Goal: Transaction & Acquisition: Purchase product/service

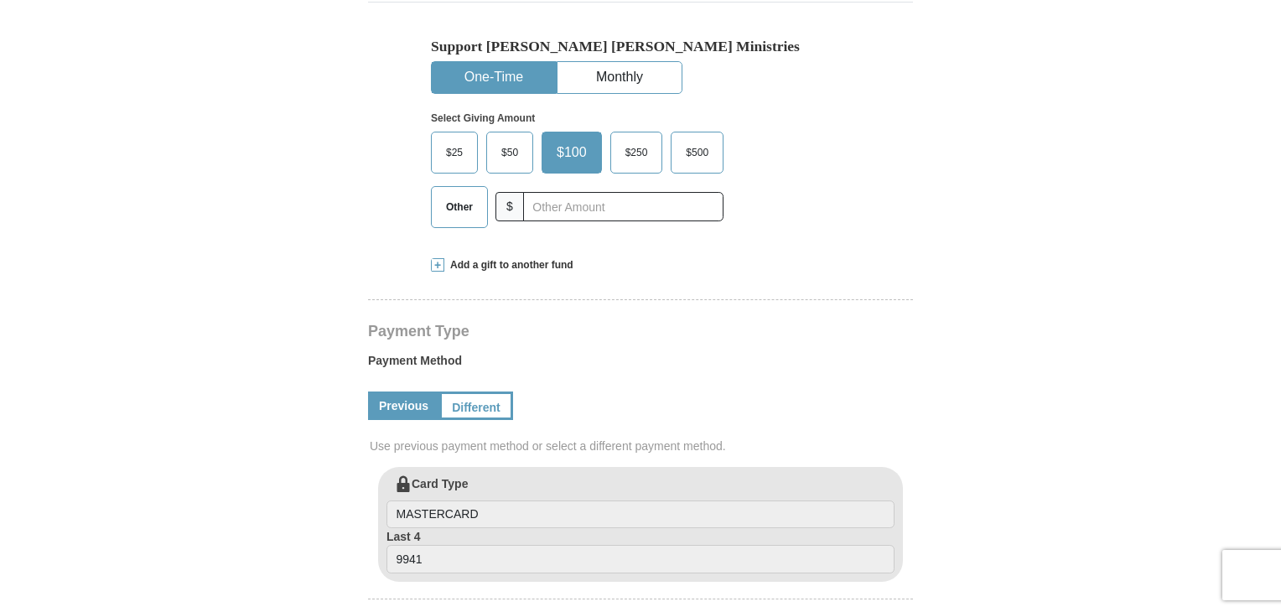
scroll to position [564, 0]
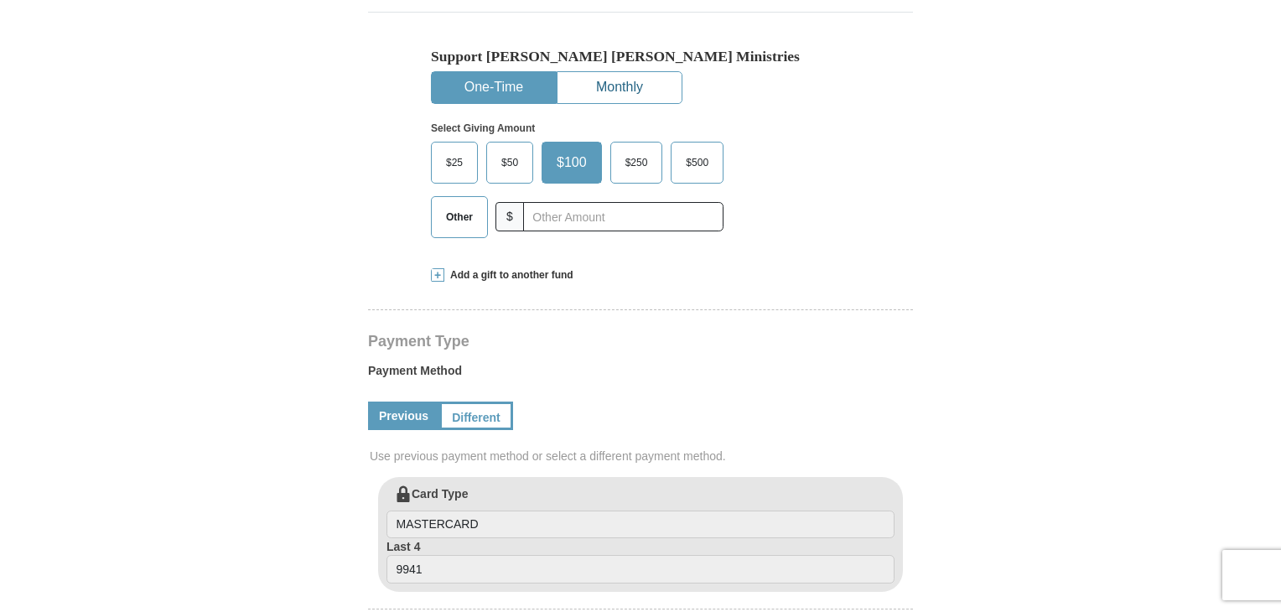
click at [582, 88] on button "Monthly" at bounding box center [619, 87] width 124 height 31
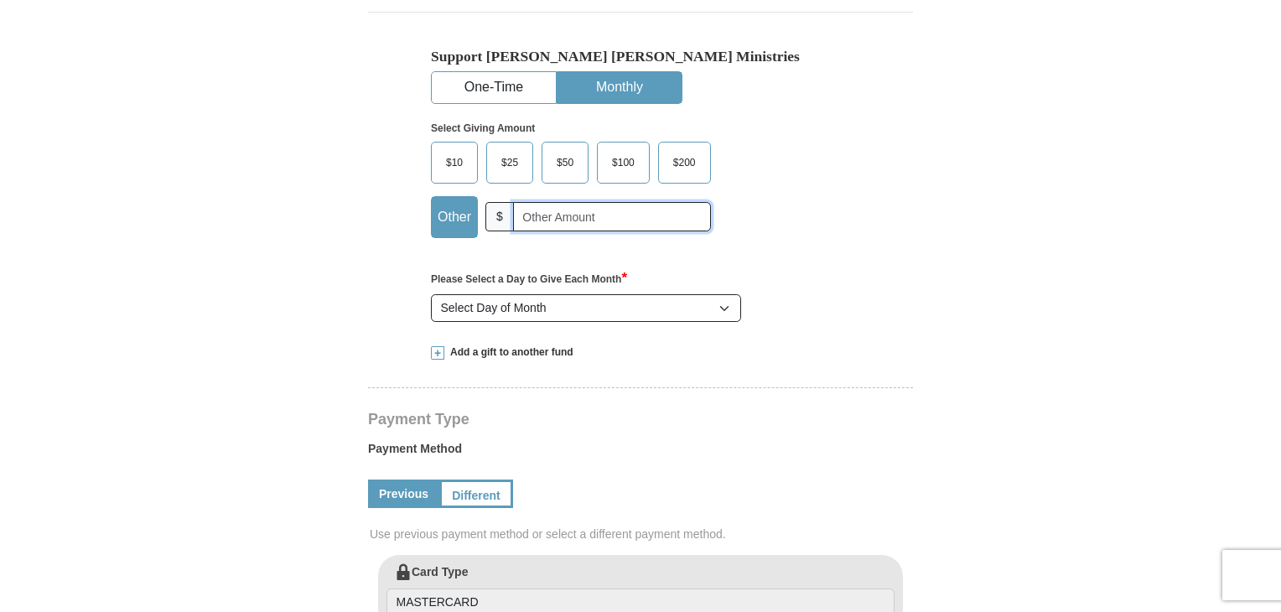
click at [546, 222] on input "text" at bounding box center [612, 216] width 198 height 29
type input "10"
click at [561, 320] on select "Select Day of Month 1 2 3 4 5 6 7 8 9 10 11 12 13 14 15 16 17 18 19 20 21 22 23…" at bounding box center [586, 308] width 310 height 28
select select "20"
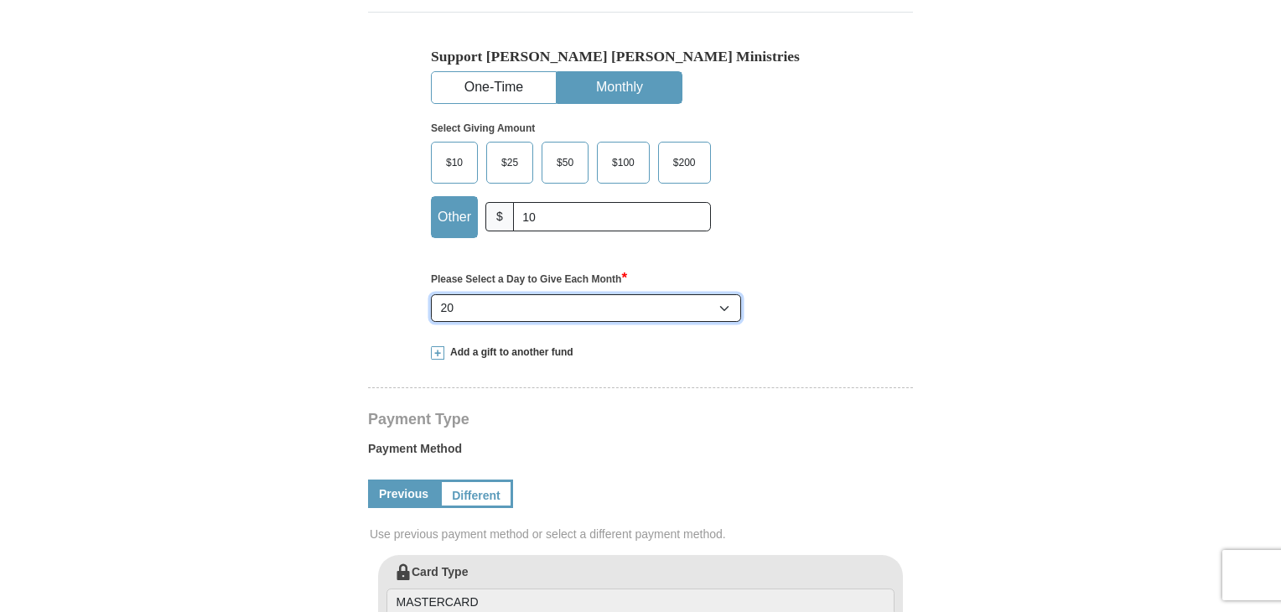
click at [431, 294] on select "Select Day of Month 1 2 3 4 5 6 7 8 9 10 11 12 13 14 15 16 17 18 19 20 21 22 23…" at bounding box center [586, 308] width 310 height 28
click at [355, 318] on form "Kenneth Copeland Ministries Giving Together, we're helping people all over the …" at bounding box center [640, 555] width 955 height 1956
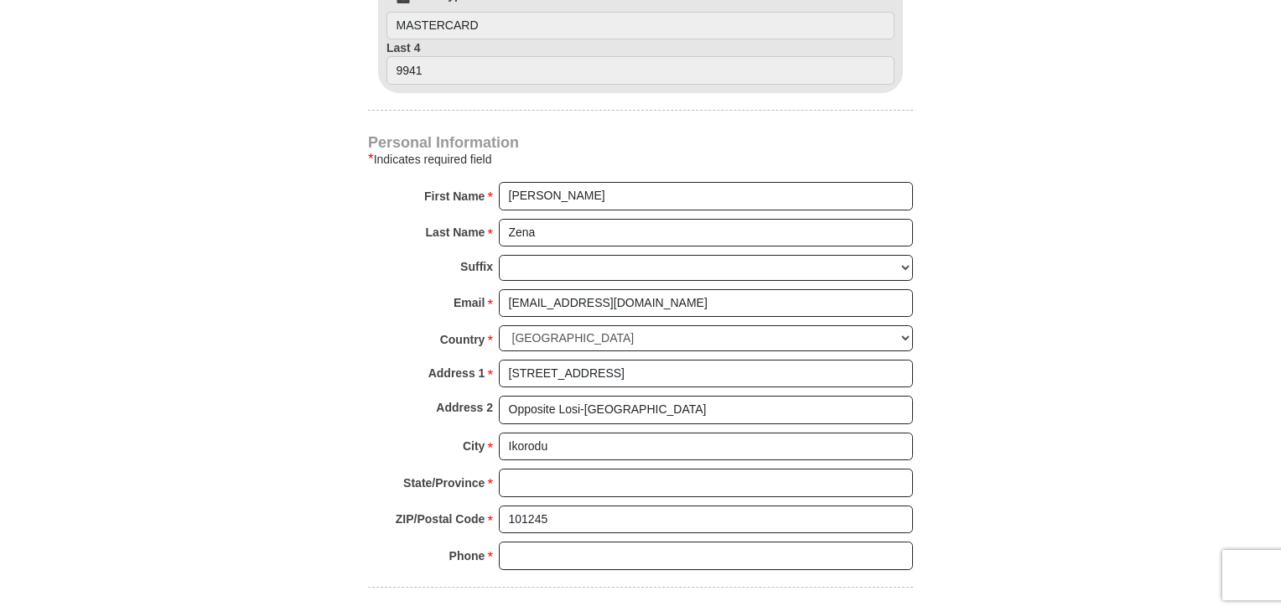
scroll to position [1155, 0]
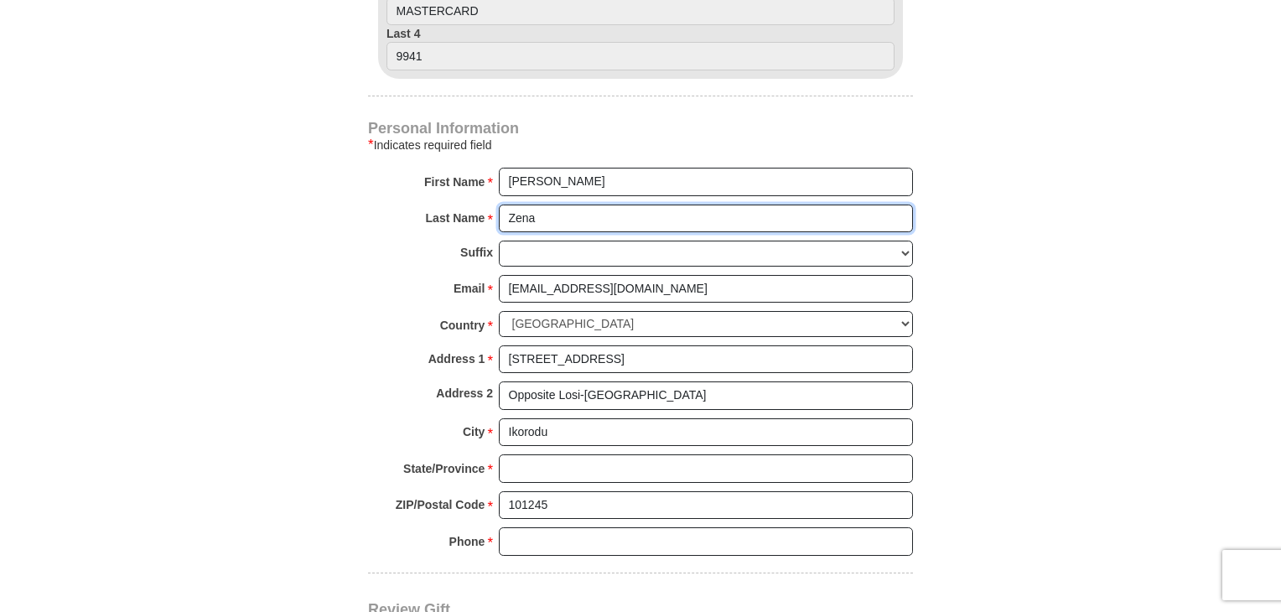
click at [551, 217] on input "Zena" at bounding box center [706, 218] width 414 height 28
click at [551, 217] on input "Zena-" at bounding box center [706, 218] width 414 height 28
type input "Zena-Agbomoba"
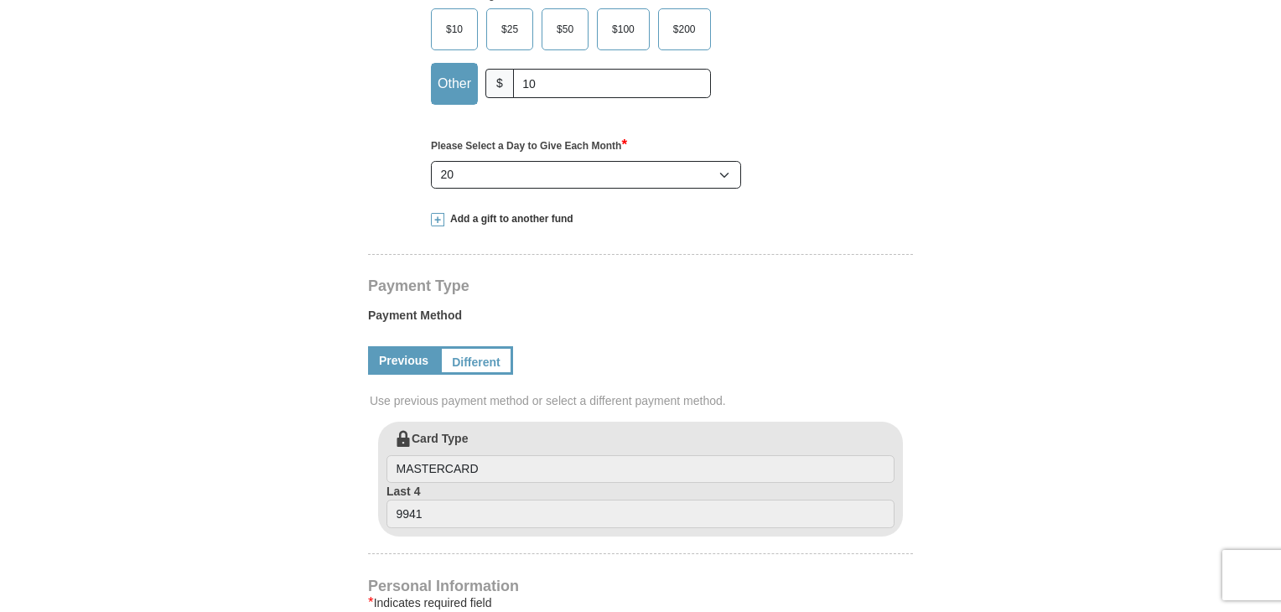
scroll to position [667, 0]
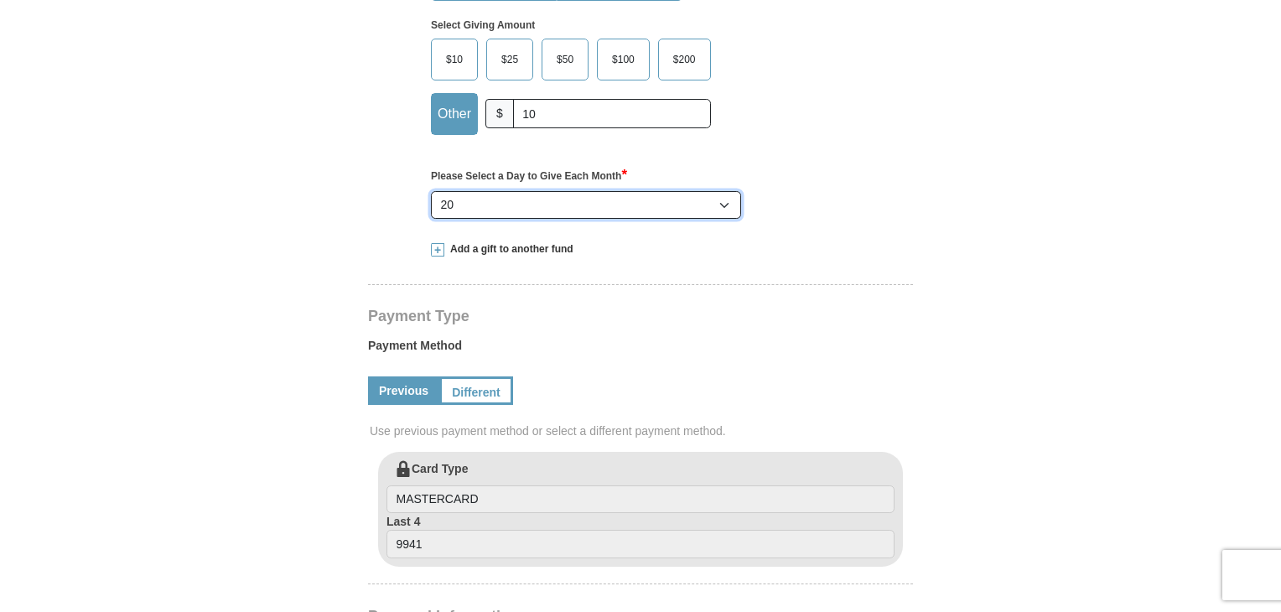
click at [481, 202] on select "Select Day of Month 1 2 3 4 5 6 7 8 9 10 11 12 13 14 15 16 17 18 19 20 21 22 23…" at bounding box center [586, 205] width 310 height 28
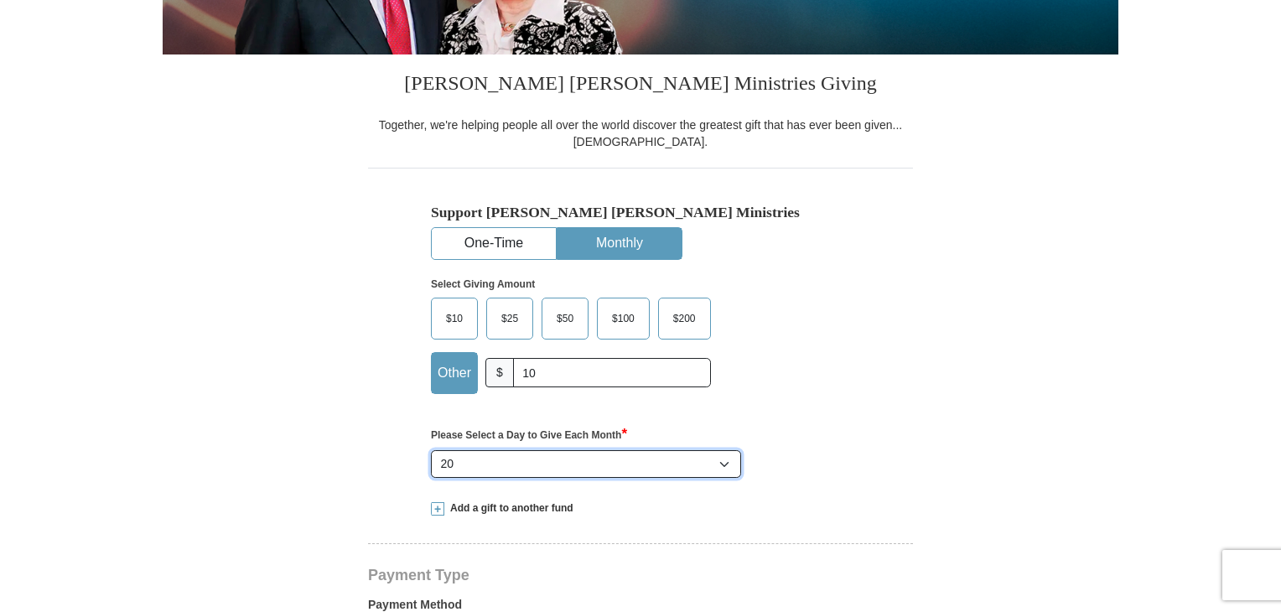
scroll to position [406, 0]
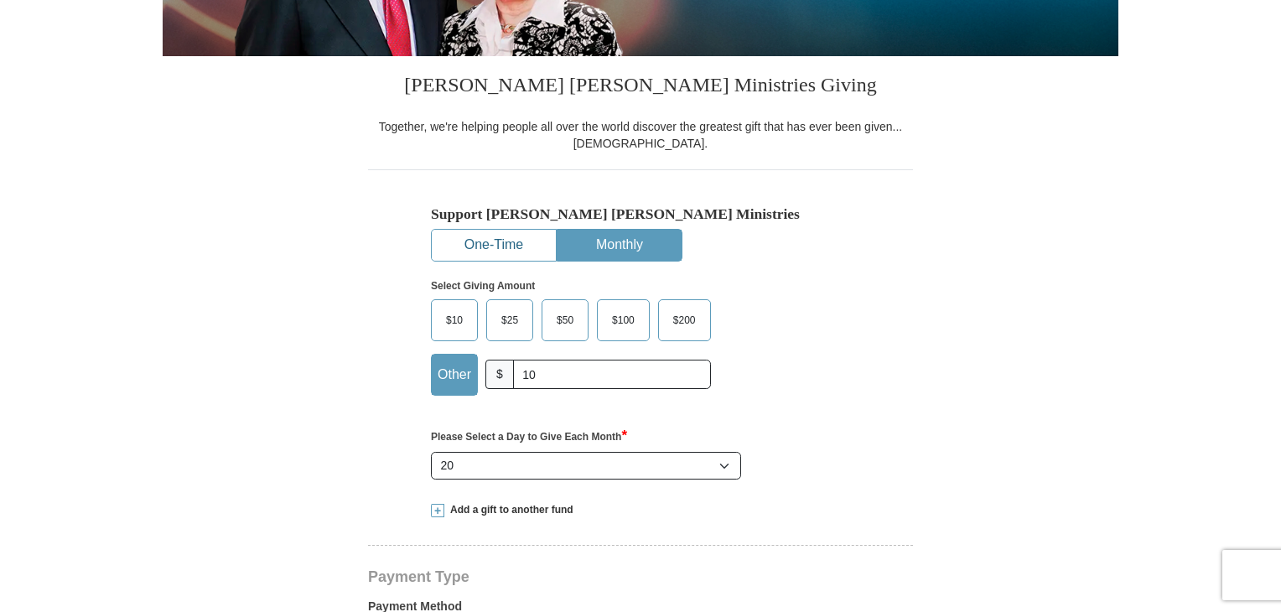
click at [490, 241] on button "One-Time" at bounding box center [494, 245] width 124 height 31
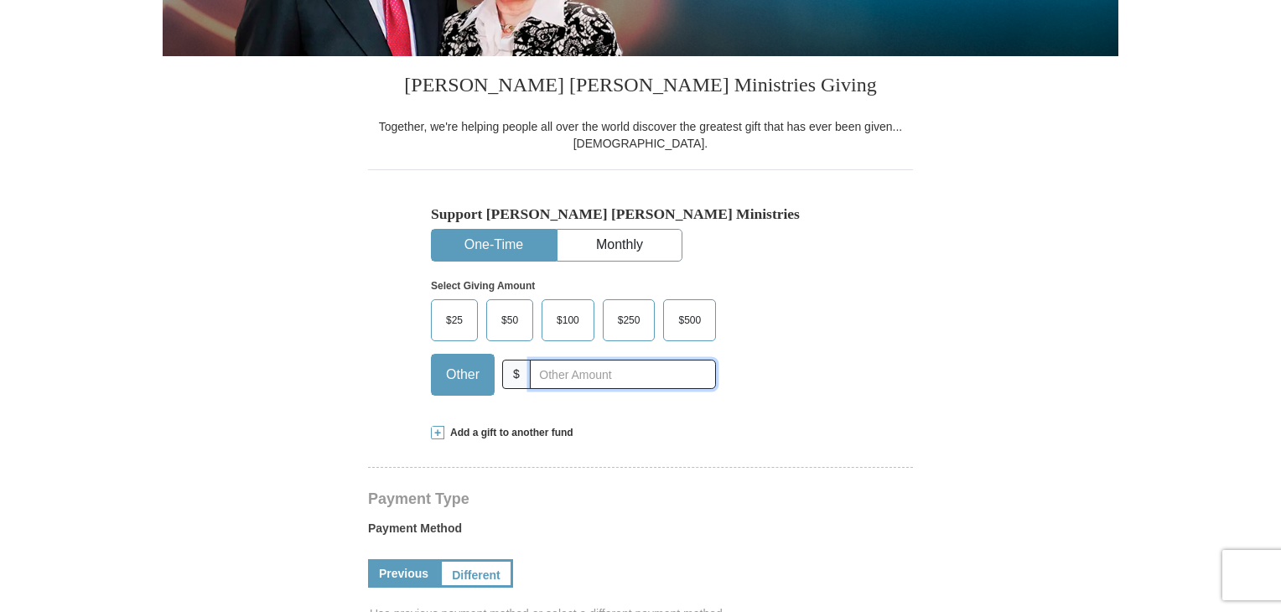
click at [542, 380] on input "text" at bounding box center [623, 374] width 186 height 29
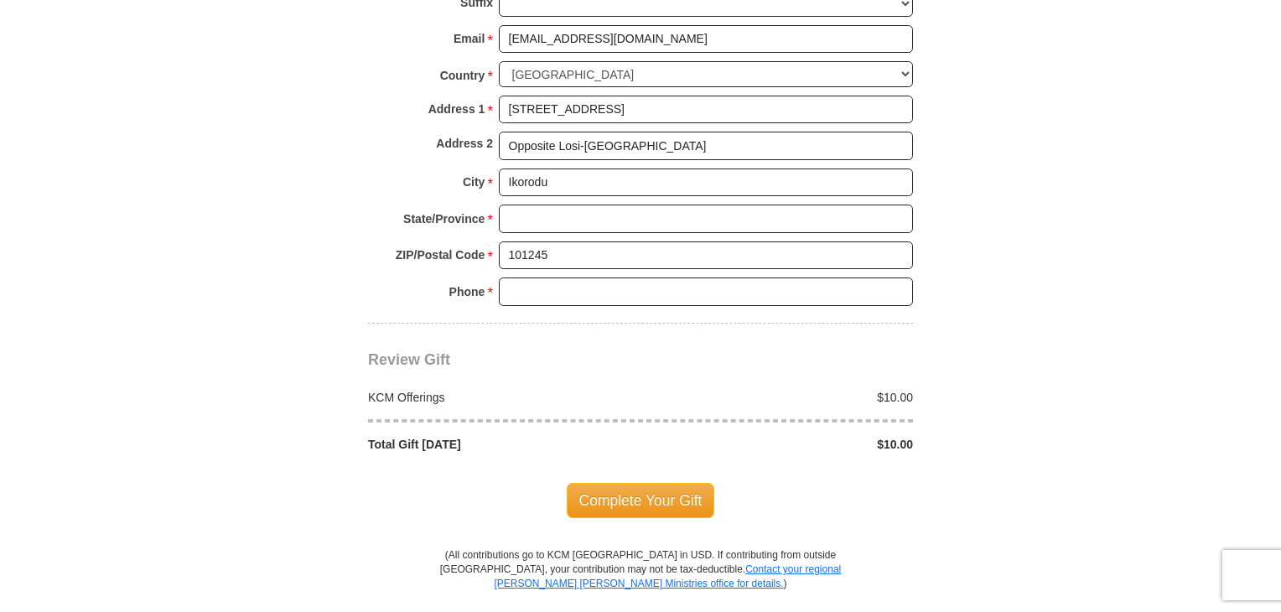
scroll to position [1369, 0]
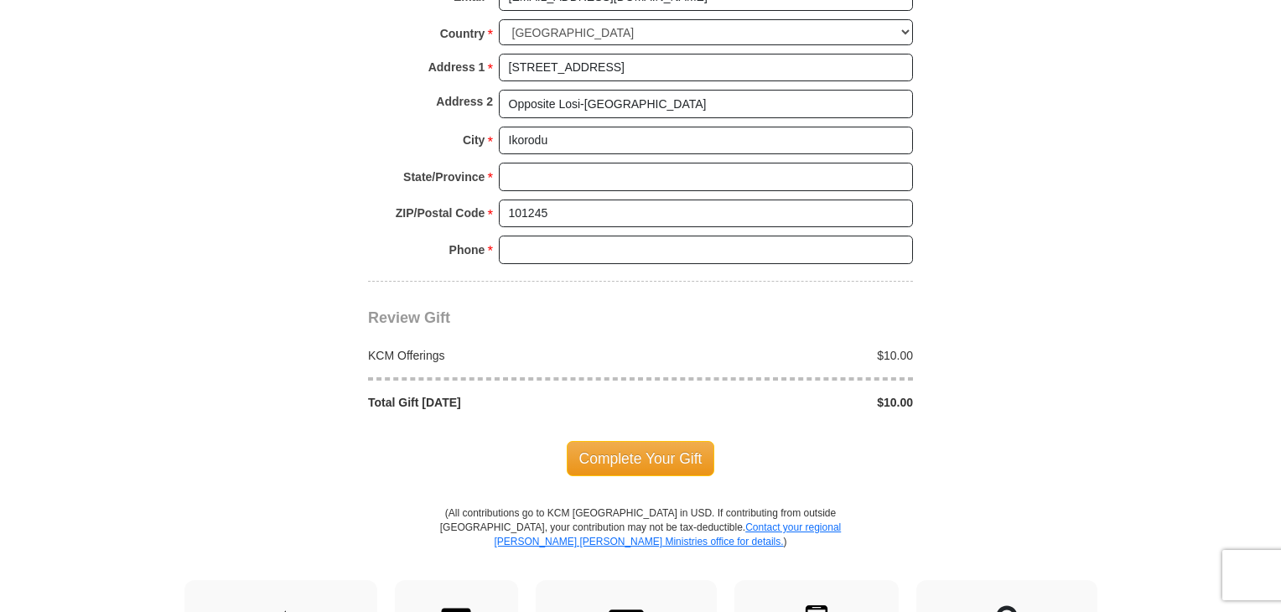
type input "10"
click at [417, 348] on div "KCM Offerings" at bounding box center [501, 355] width 282 height 17
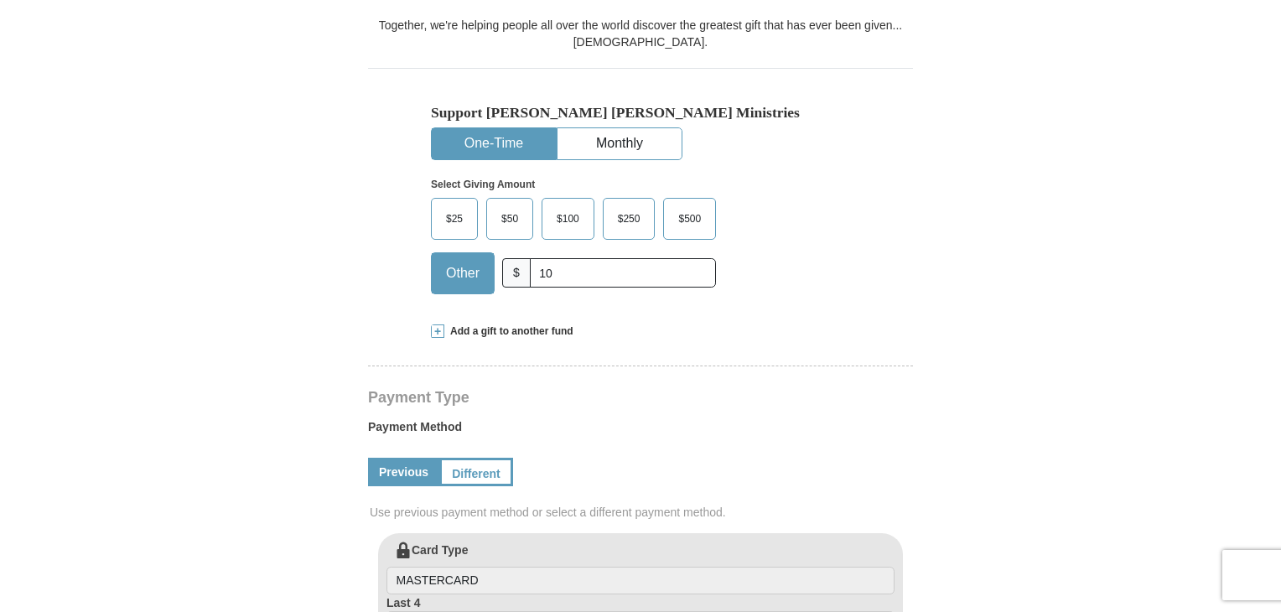
scroll to position [608, 0]
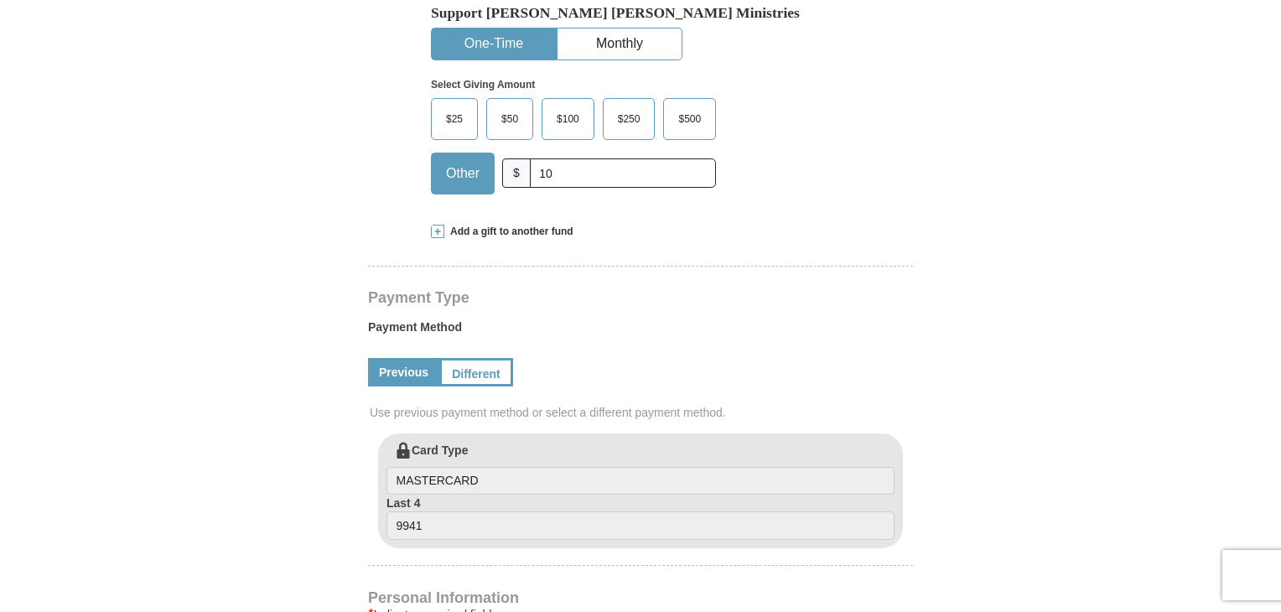
click at [496, 233] on span "Add a gift to another fund" at bounding box center [508, 232] width 129 height 14
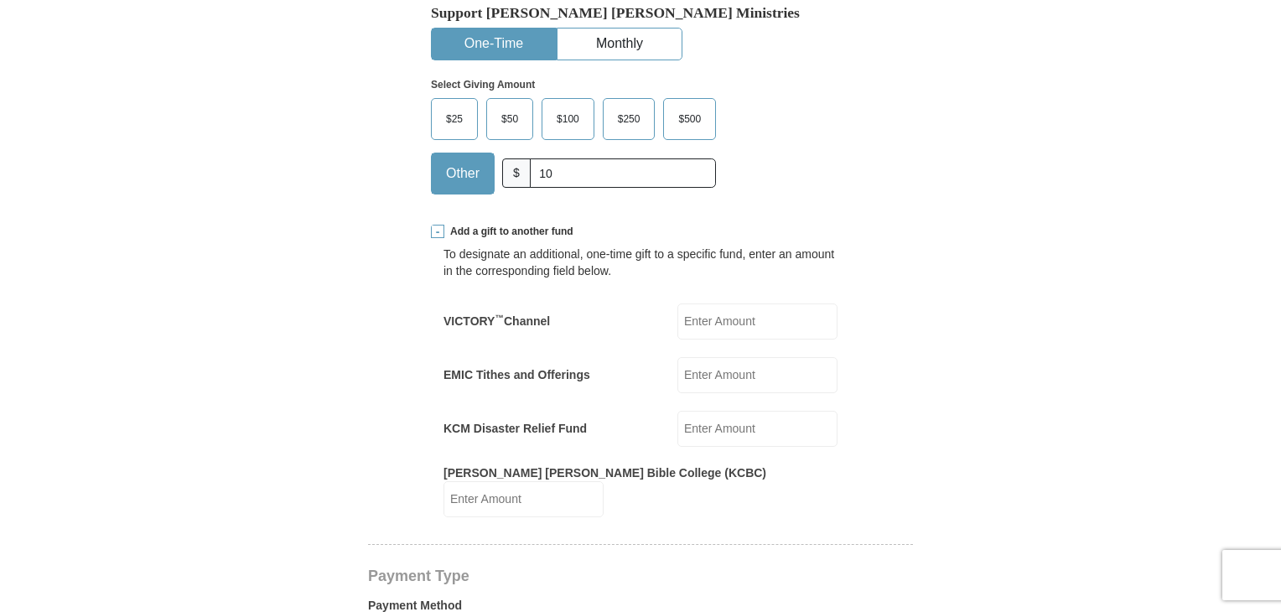
click at [496, 233] on span "Add a gift to another fund" at bounding box center [508, 232] width 129 height 14
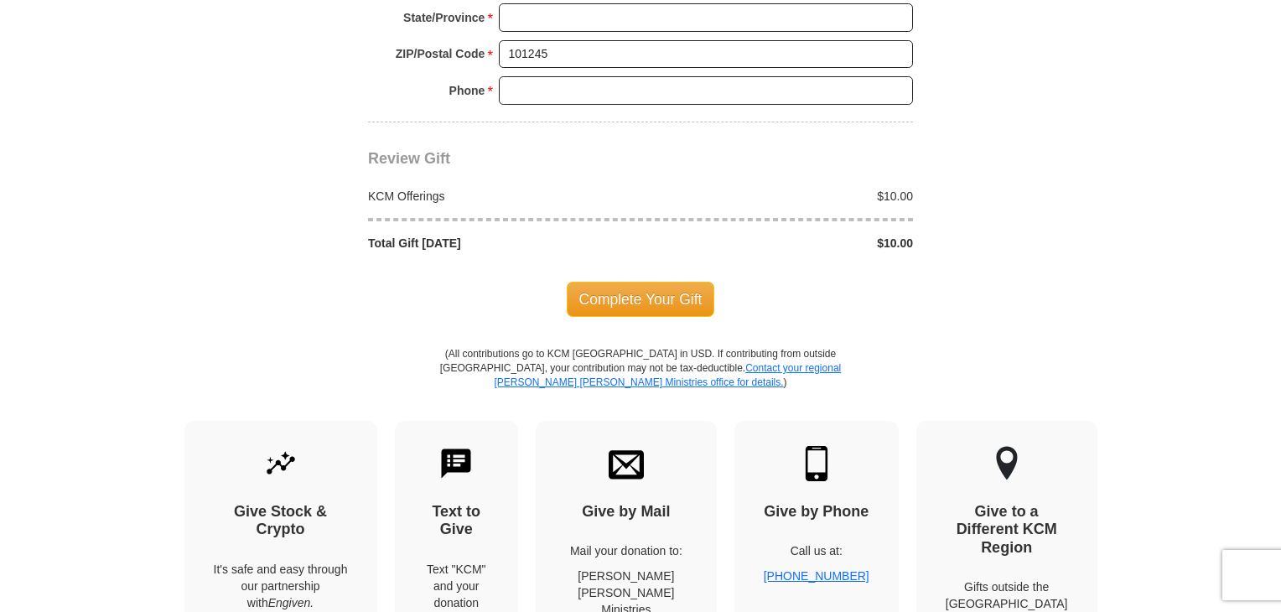
scroll to position [1529, 0]
click at [665, 287] on span "Complete Your Gift" at bounding box center [641, 298] width 148 height 35
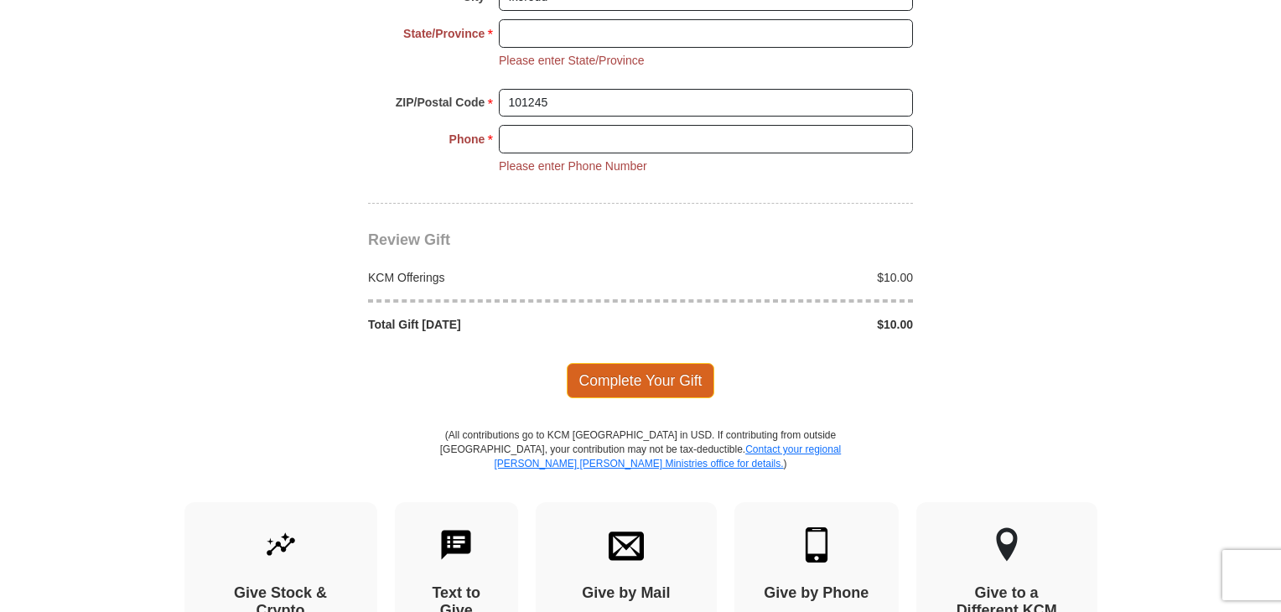
scroll to position [1378, 0]
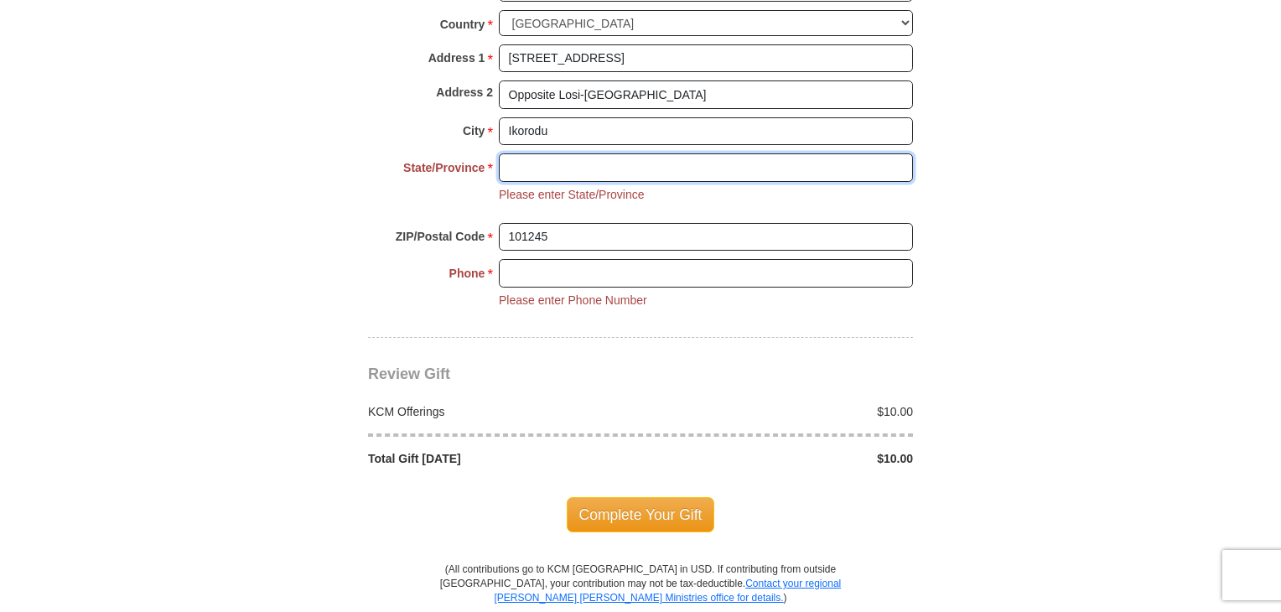
click at [546, 164] on input "State/Province *" at bounding box center [706, 167] width 414 height 28
type input "[GEOGRAPHIC_DATA]"
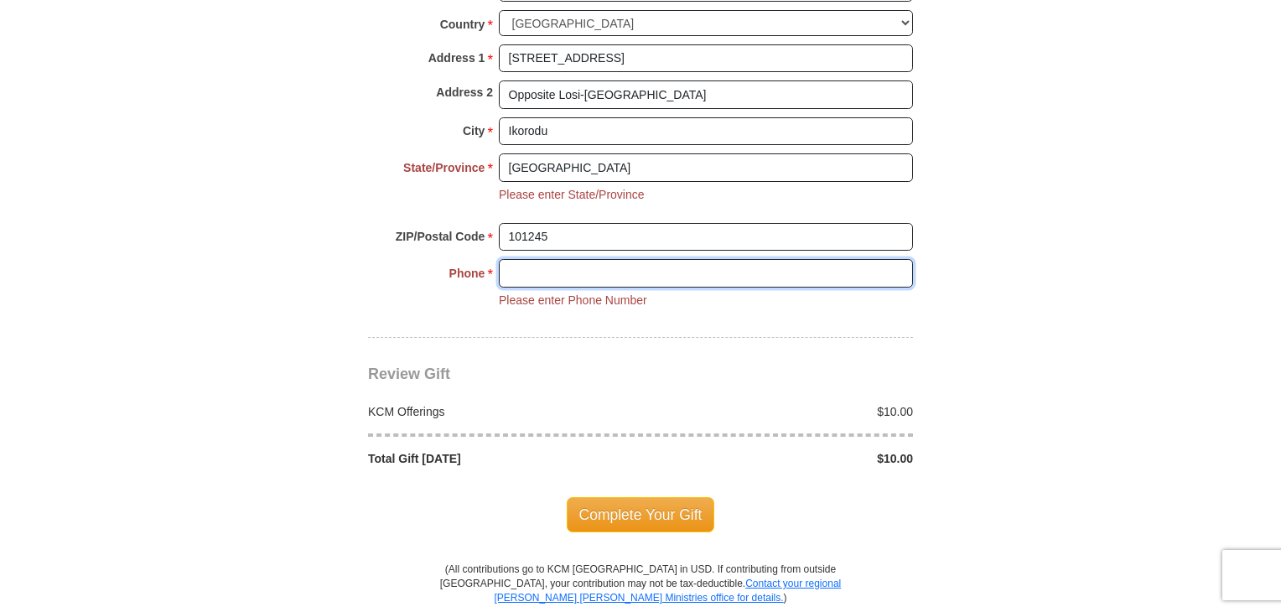
click at [567, 262] on input "Phone * *" at bounding box center [706, 273] width 414 height 28
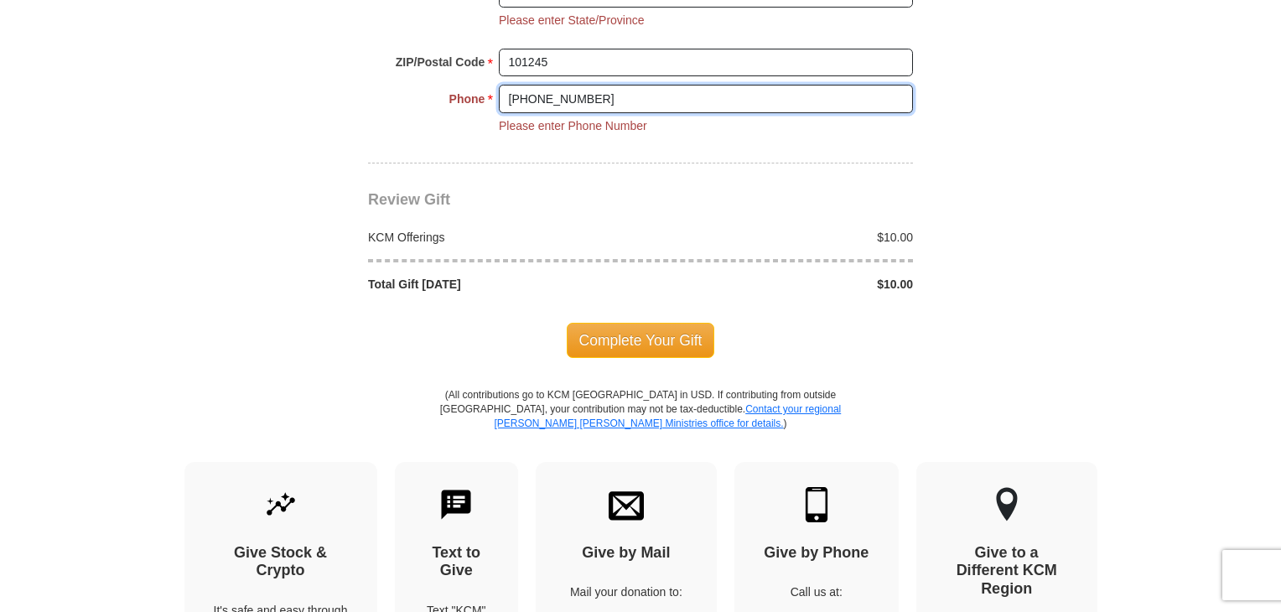
scroll to position [1553, 0]
type input "[PHONE_NUMBER]"
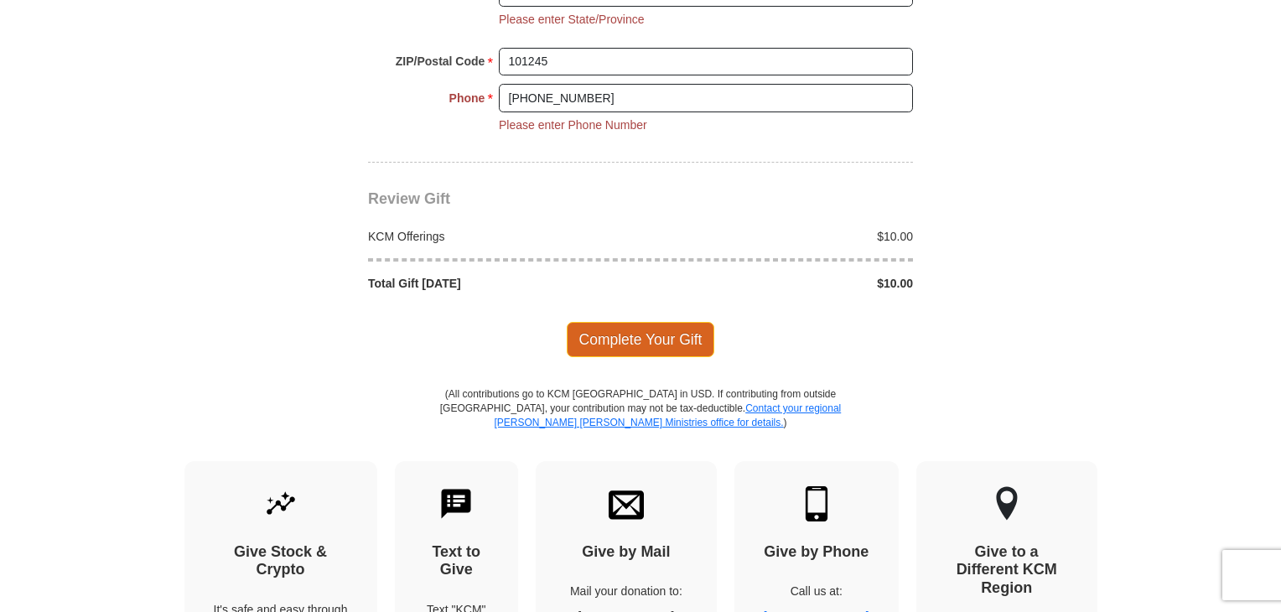
click at [624, 339] on span "Complete Your Gift" at bounding box center [641, 339] width 148 height 35
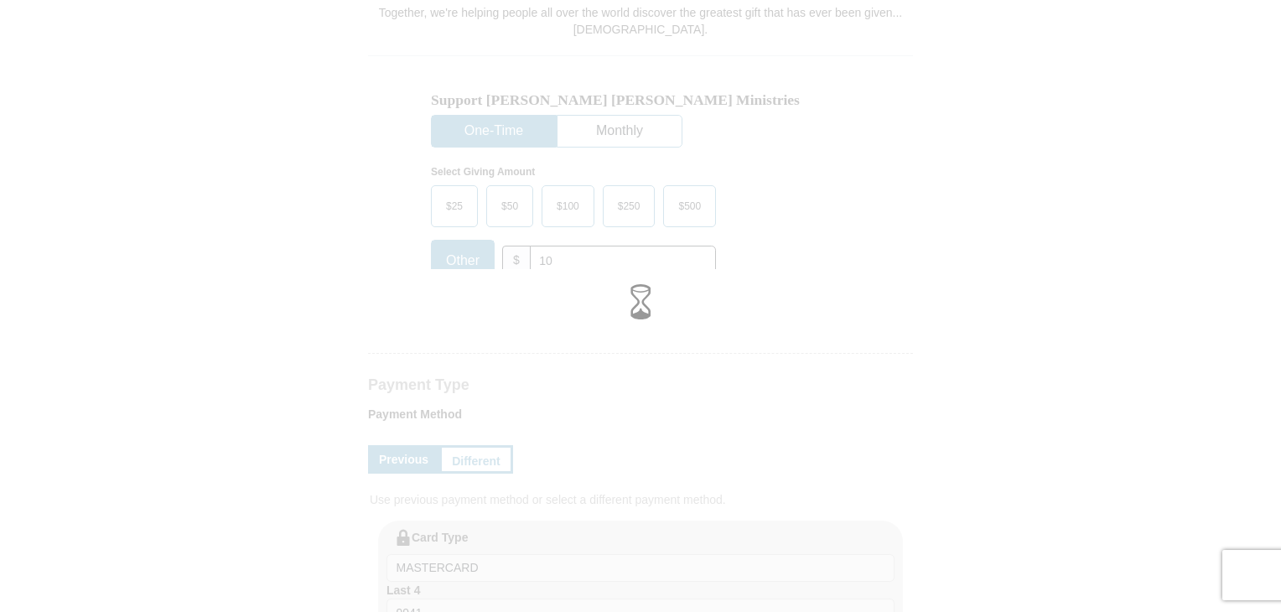
scroll to position [519, 0]
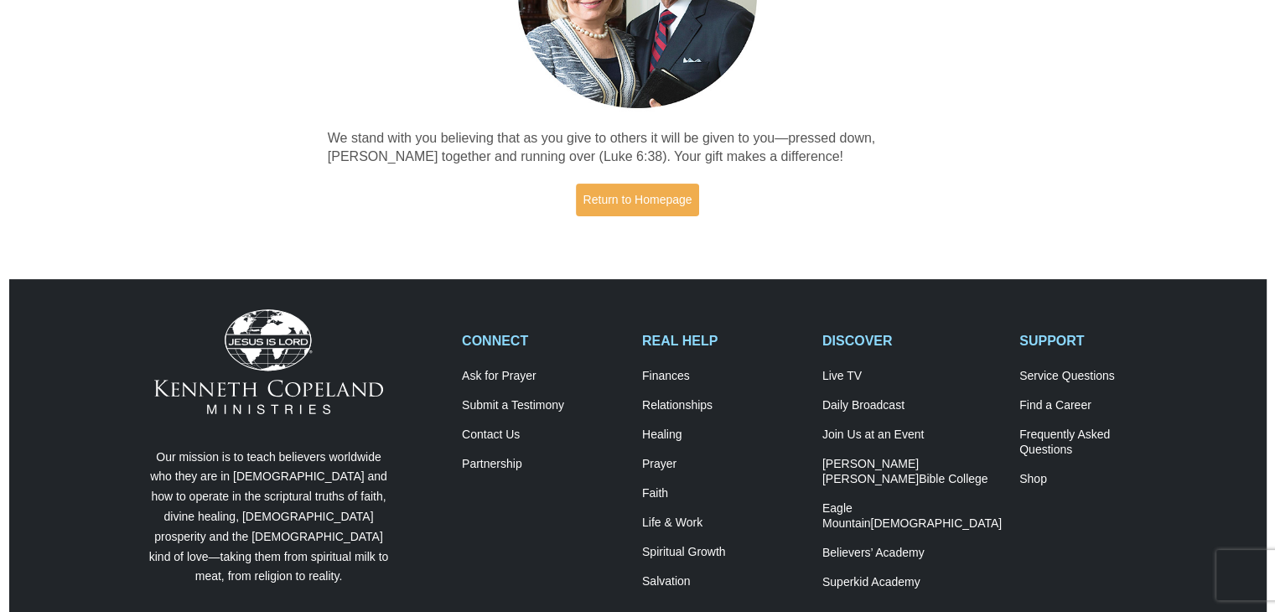
scroll to position [329, 0]
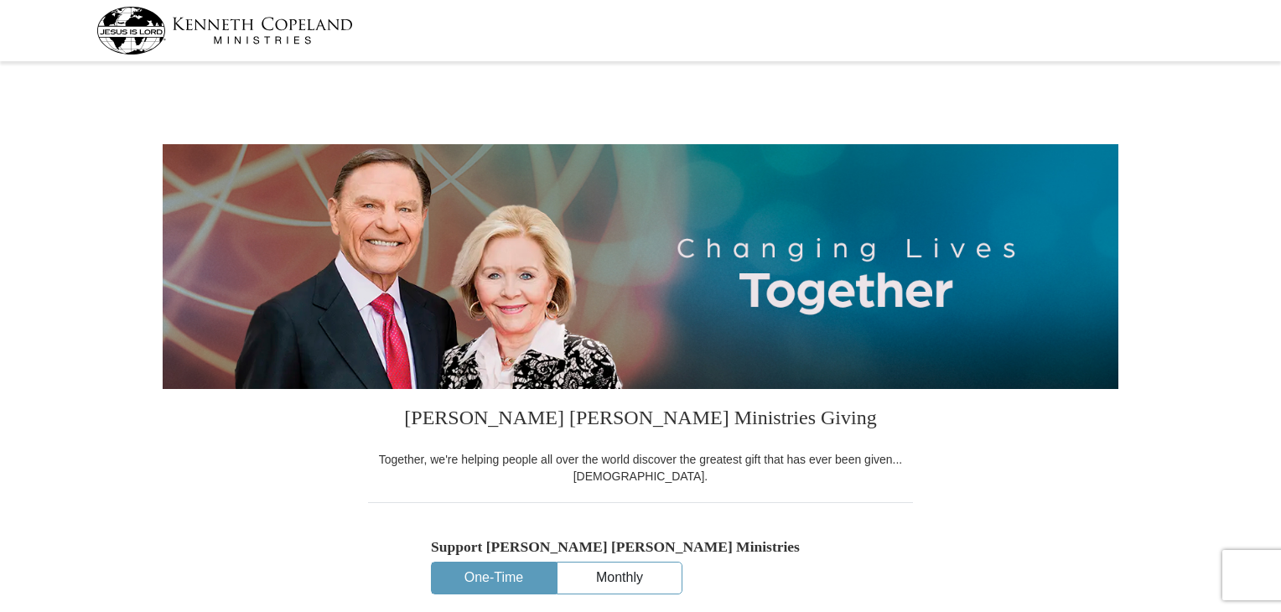
select select "20"
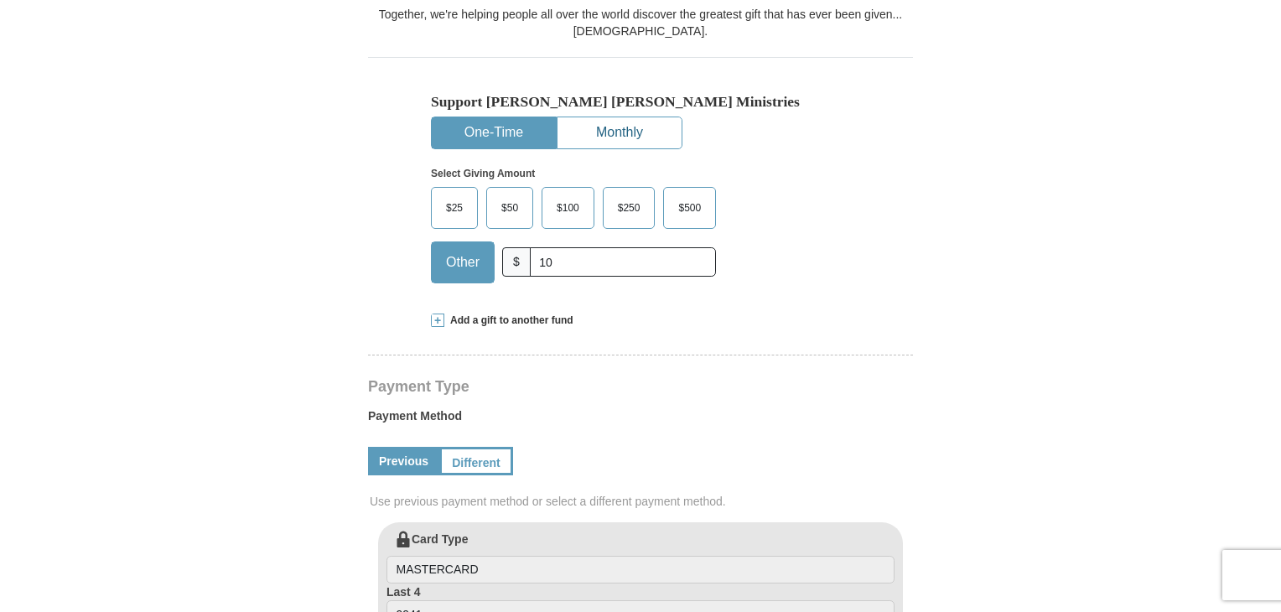
click at [597, 123] on button "Monthly" at bounding box center [619, 132] width 124 height 31
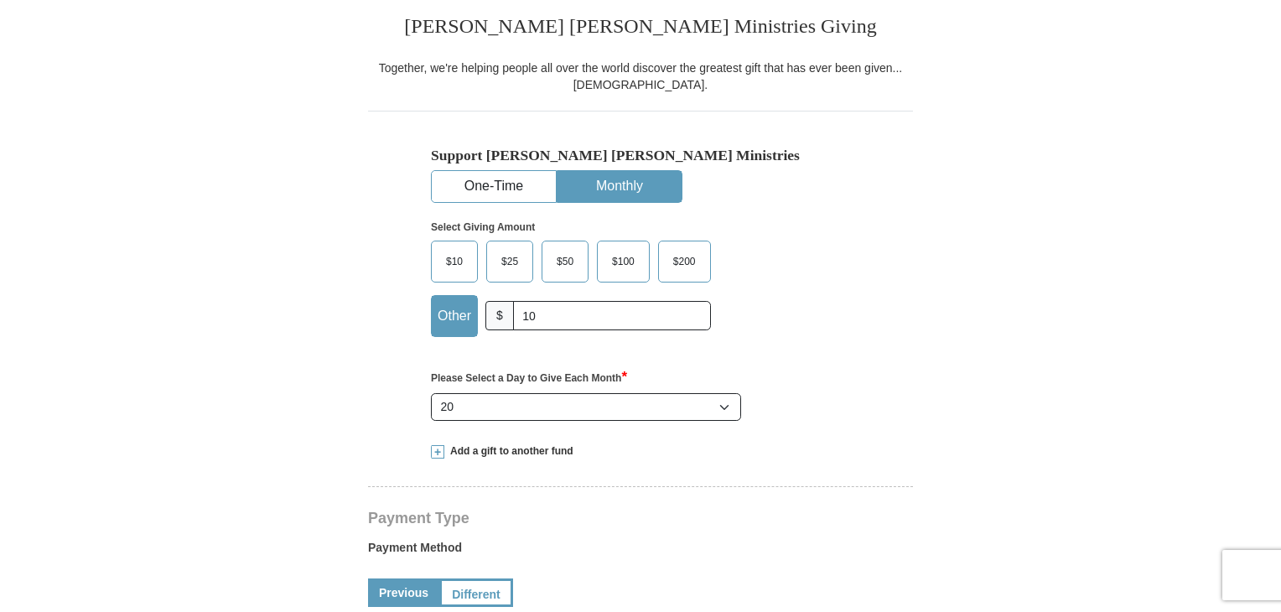
scroll to position [466, 0]
click at [535, 318] on input "10" at bounding box center [612, 314] width 198 height 29
click at [446, 317] on label "Other" at bounding box center [454, 315] width 45 height 40
click at [0, 0] on input "Other" at bounding box center [0, 0] width 0 height 0
click at [533, 324] on input "10" at bounding box center [612, 314] width 198 height 29
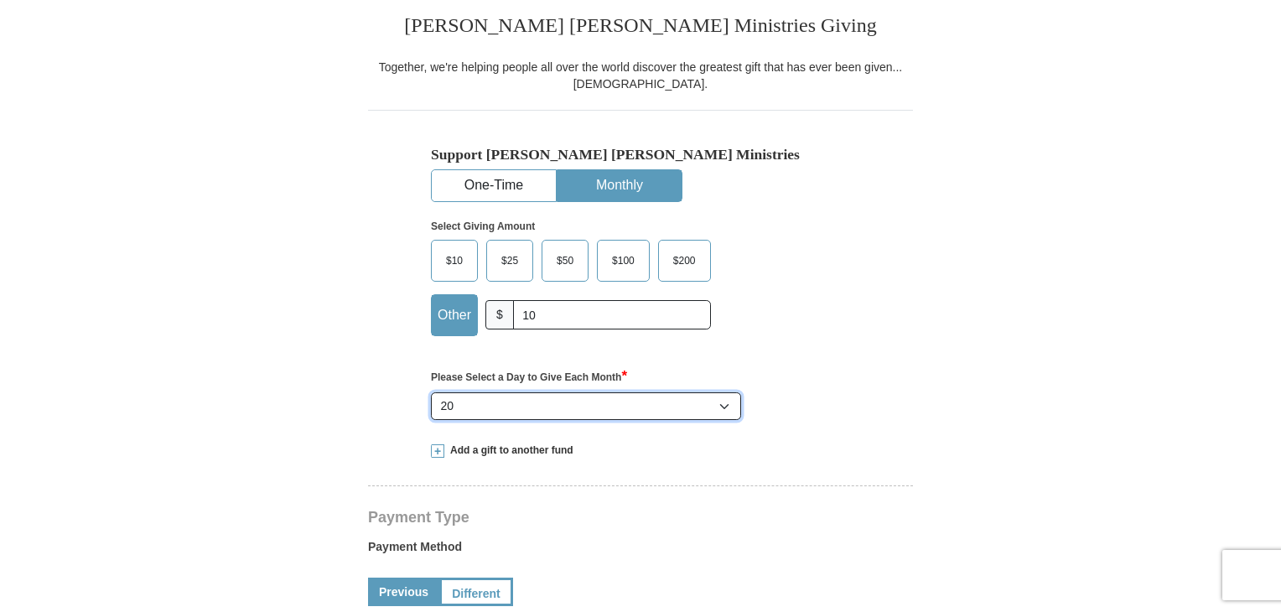
click at [510, 400] on select "Select Day of Month 1 2 3 4 5 6 7 8 9 10 11 12 13 14 15 16 17 18 19 20 21 22 23…" at bounding box center [586, 406] width 310 height 28
click at [464, 411] on select "Select Day of Month 1 2 3 4 5 6 7 8 9 10 11 12 13 14 15 16 17 18 19 20 21 22 23…" at bounding box center [586, 406] width 310 height 28
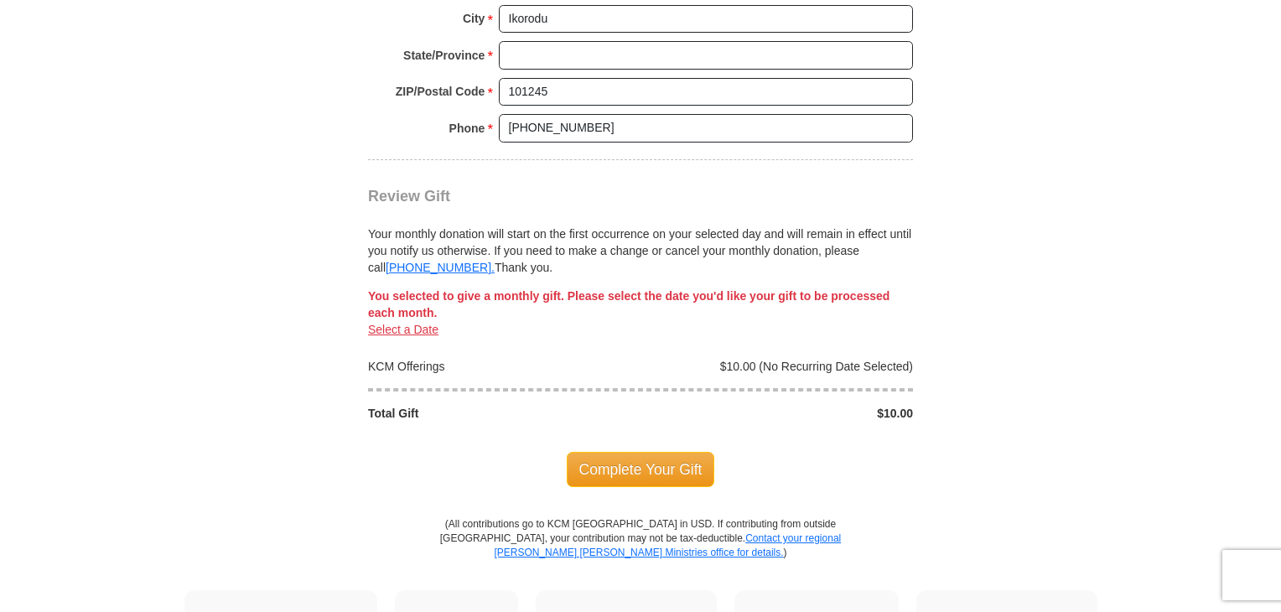
scroll to position [1607, 0]
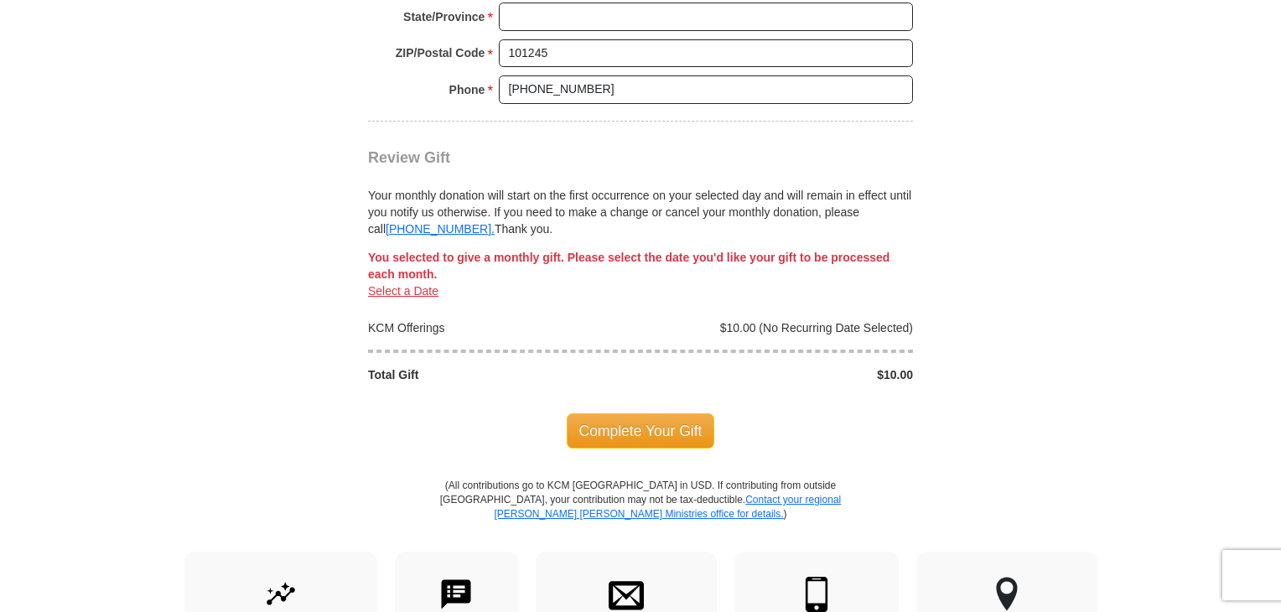
click at [391, 284] on link "Select a Date" at bounding box center [403, 290] width 70 height 13
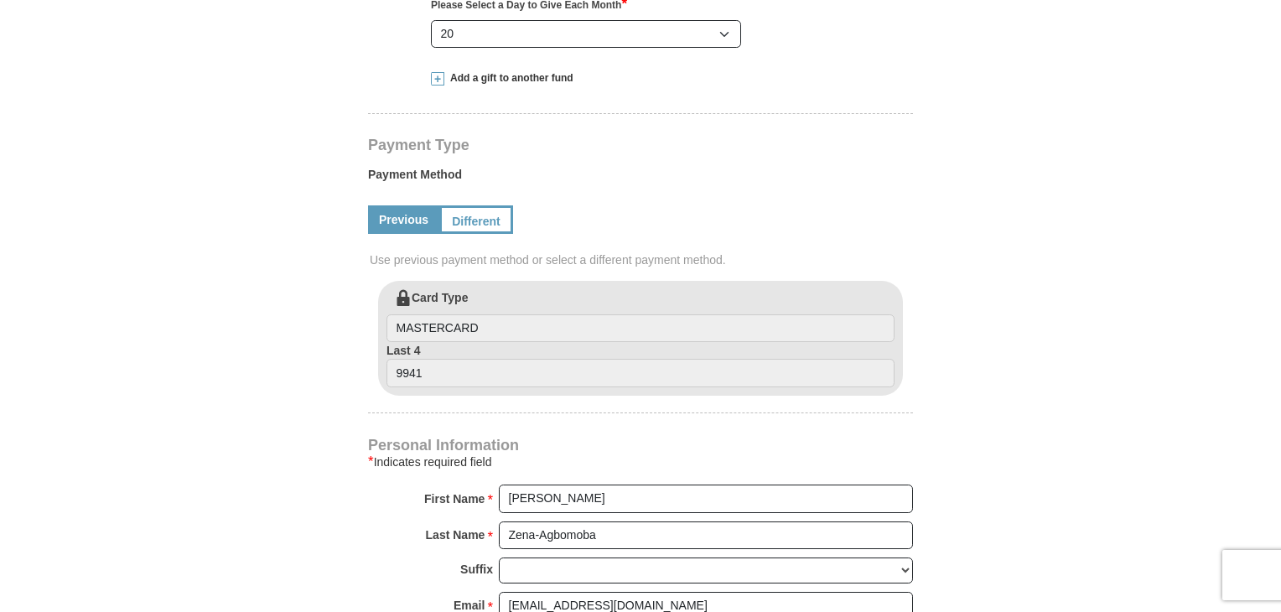
scroll to position [820, 0]
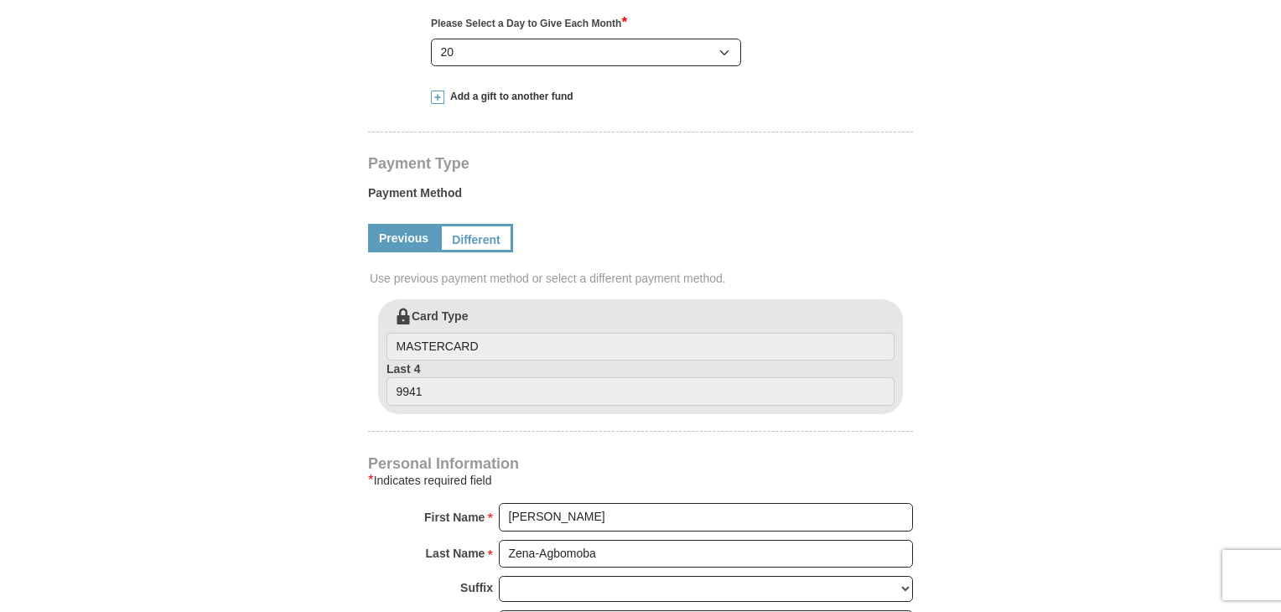
click at [611, 68] on div "Please Select a Day to Give Each Month * You selected to give a monthly gift. P…" at bounding box center [640, 34] width 419 height 78
click at [590, 53] on select "Select Day of Month 1 2 3 4 5 6 7 8 9 10 11 12 13 14 15 16 17 18 19 20 21 22 23…" at bounding box center [586, 53] width 310 height 28
click at [431, 39] on select "Select Day of Month 1 2 3 4 5 6 7 8 9 10 11 12 13 14 15 16 17 18 19 20 21 22 23…" at bounding box center [586, 53] width 310 height 28
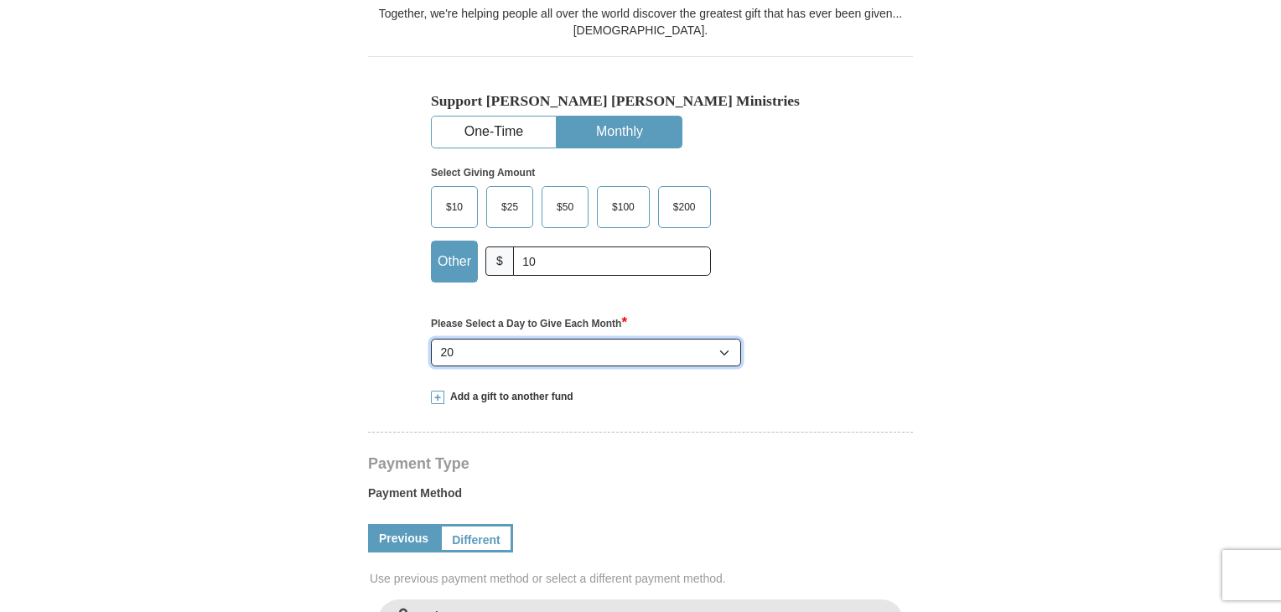
scroll to position [469, 0]
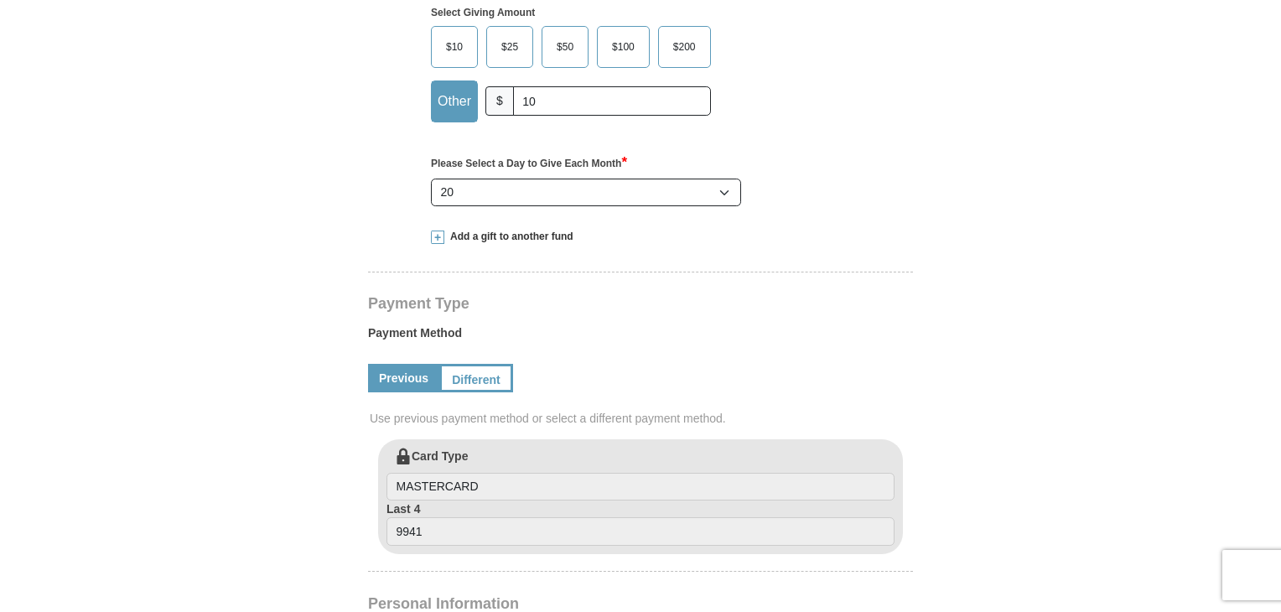
scroll to position [682, 0]
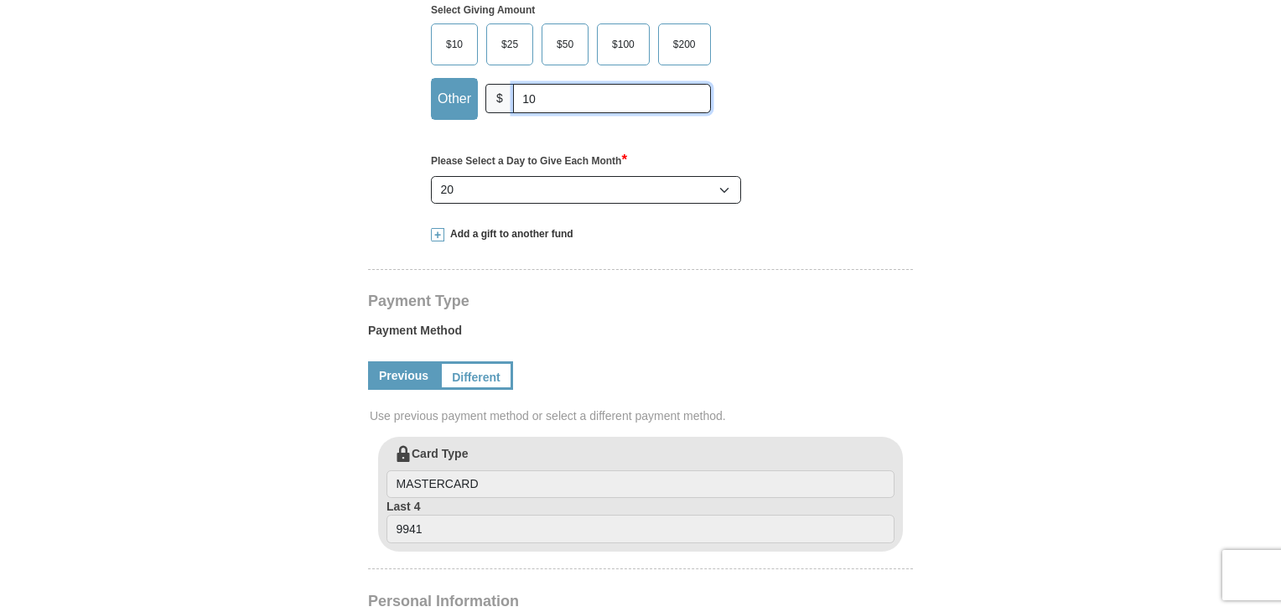
click at [546, 102] on input "10" at bounding box center [612, 98] width 198 height 29
type input "1"
type input "10"
click at [729, 121] on div "$10 $25 $50 $100 $200 $ 10" at bounding box center [605, 77] width 348 height 109
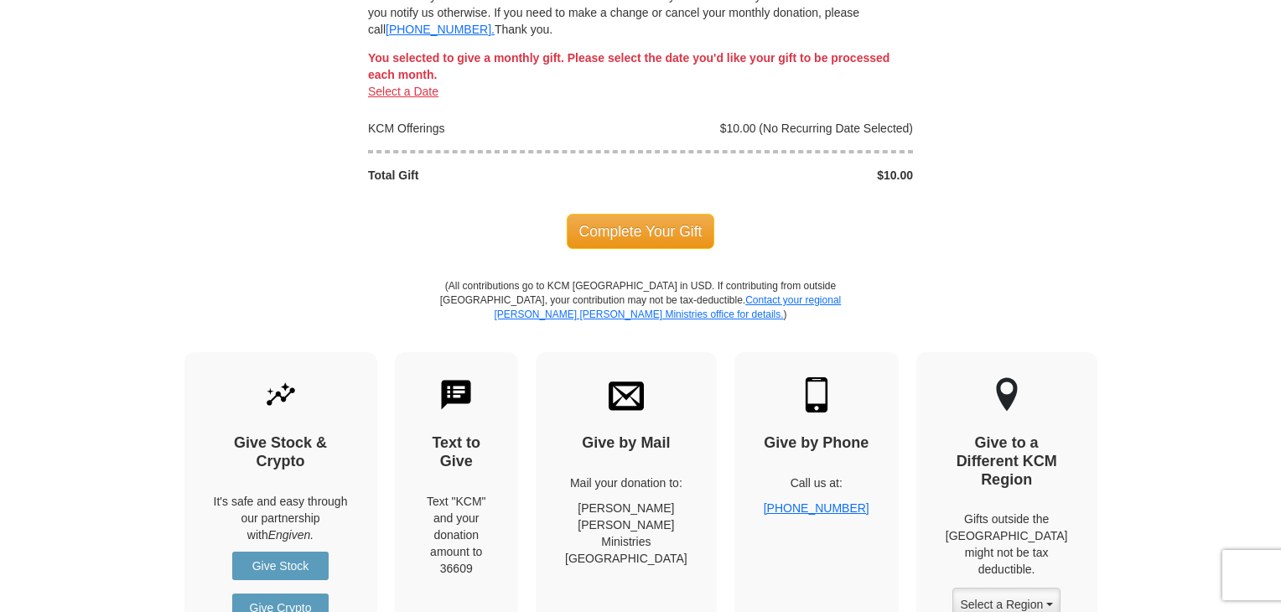
scroll to position [1807, 0]
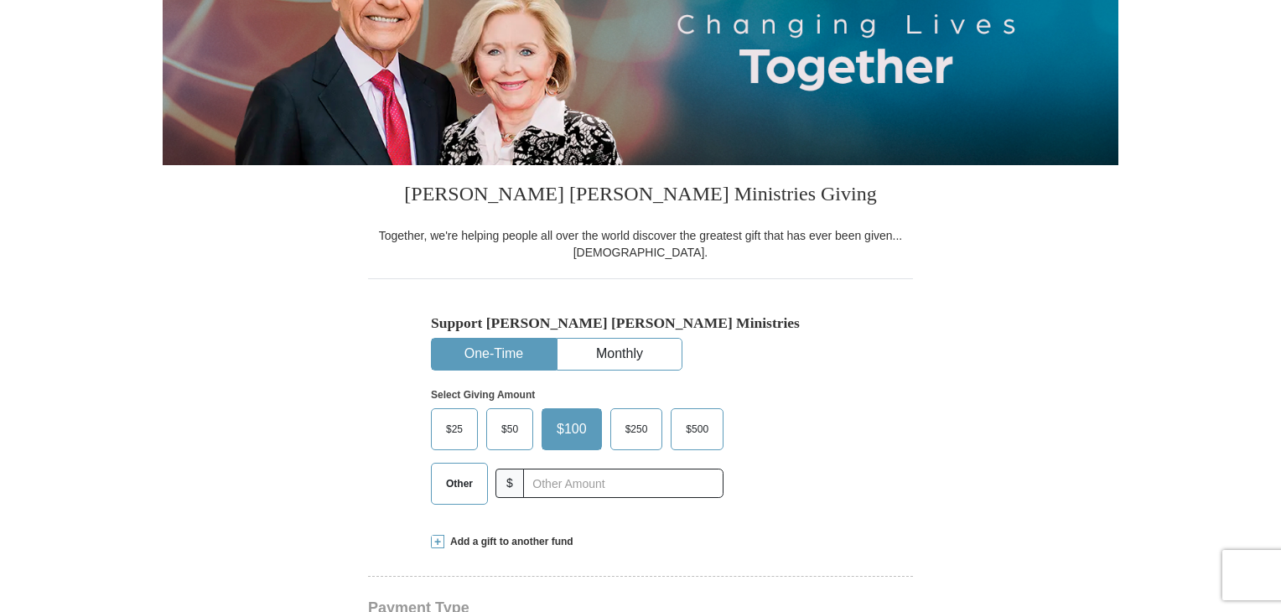
scroll to position [296, 0]
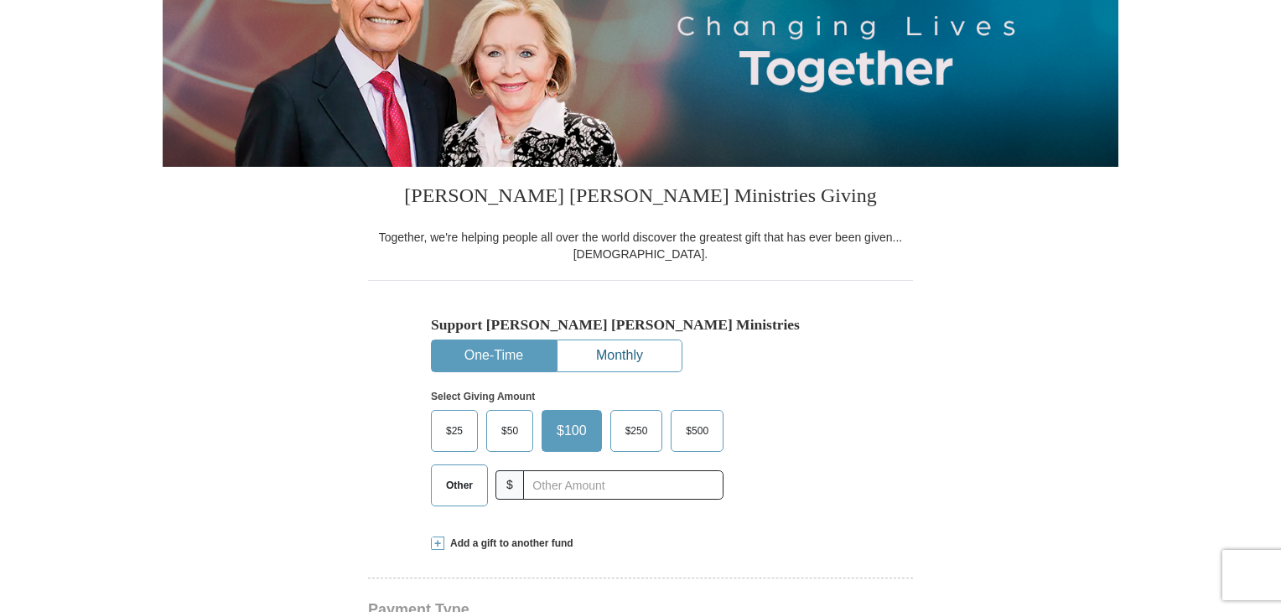
click at [589, 358] on button "Monthly" at bounding box center [619, 355] width 124 height 31
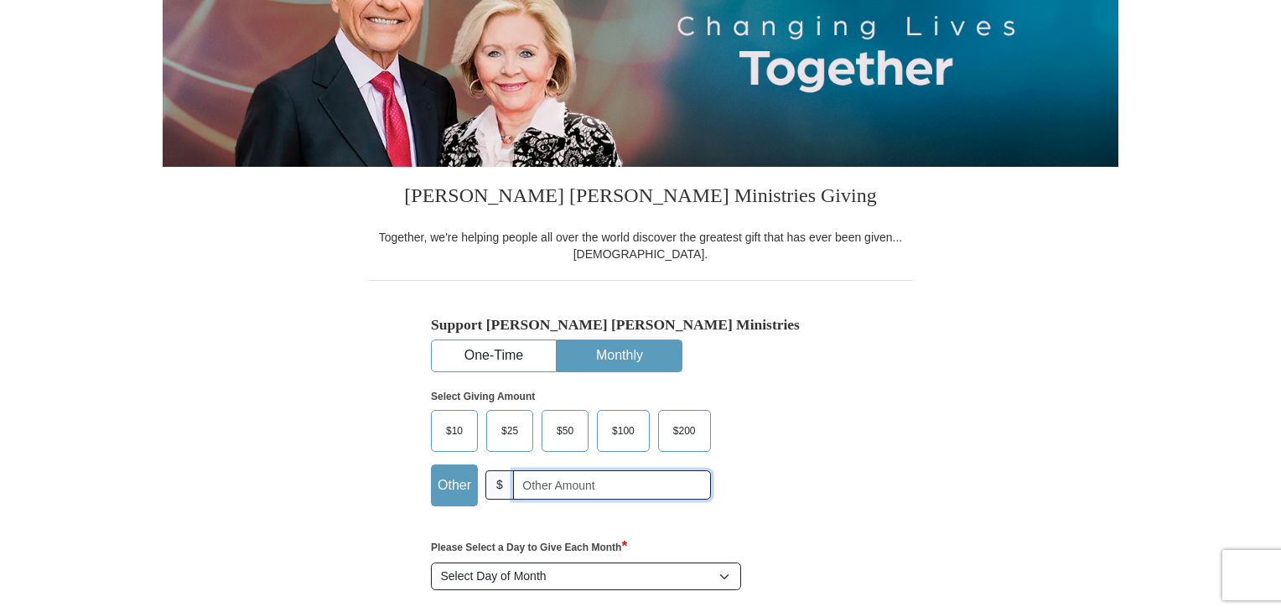
click at [540, 494] on input "text" at bounding box center [612, 484] width 198 height 29
click at [460, 440] on span "$10" at bounding box center [454, 430] width 34 height 25
click at [0, 0] on input "$10" at bounding box center [0, 0] width 0 height 0
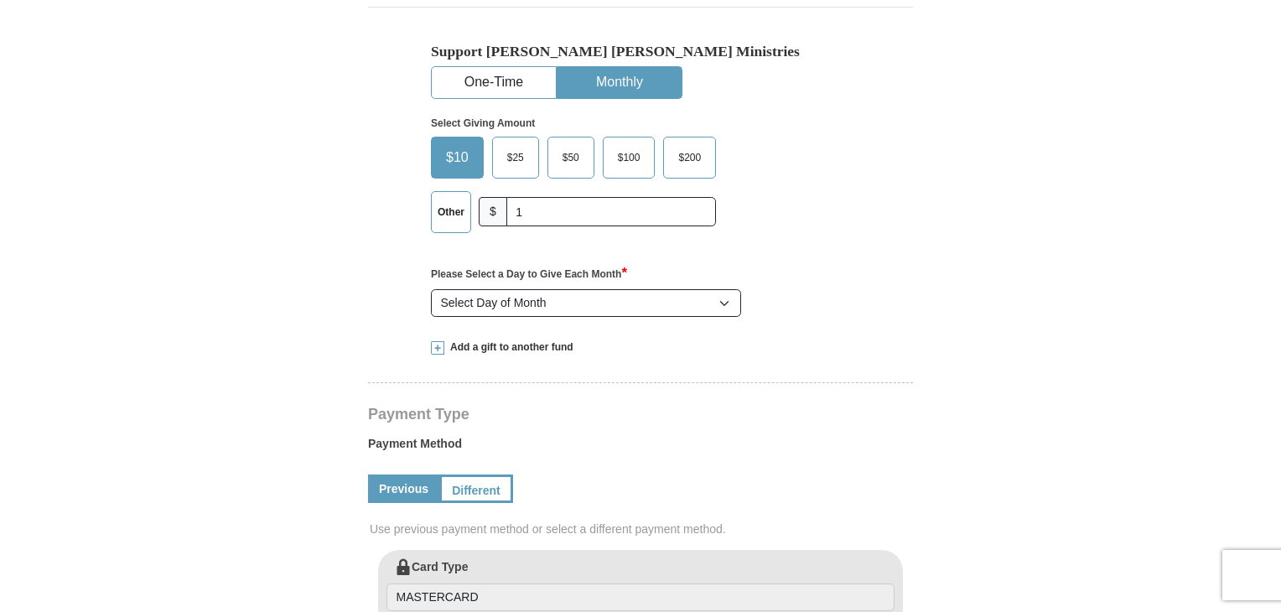
scroll to position [570, 0]
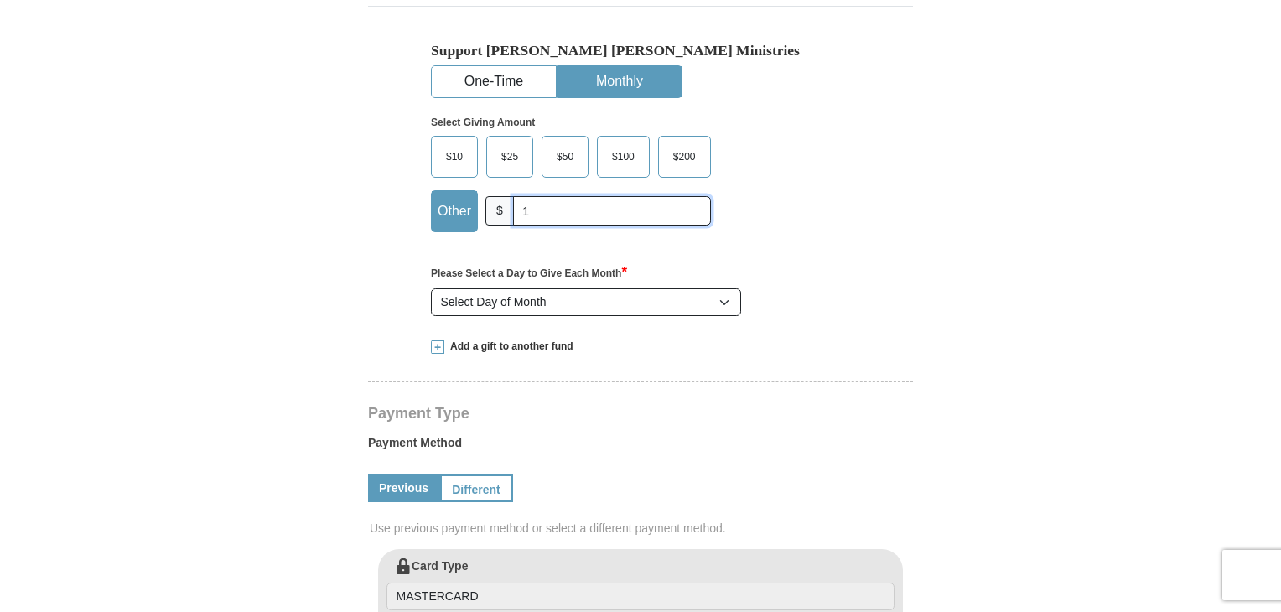
click at [537, 205] on input "1" at bounding box center [612, 210] width 198 height 29
type input "1"
click at [461, 165] on span "$10" at bounding box center [454, 156] width 34 height 25
click at [0, 0] on input "$10" at bounding box center [0, 0] width 0 height 0
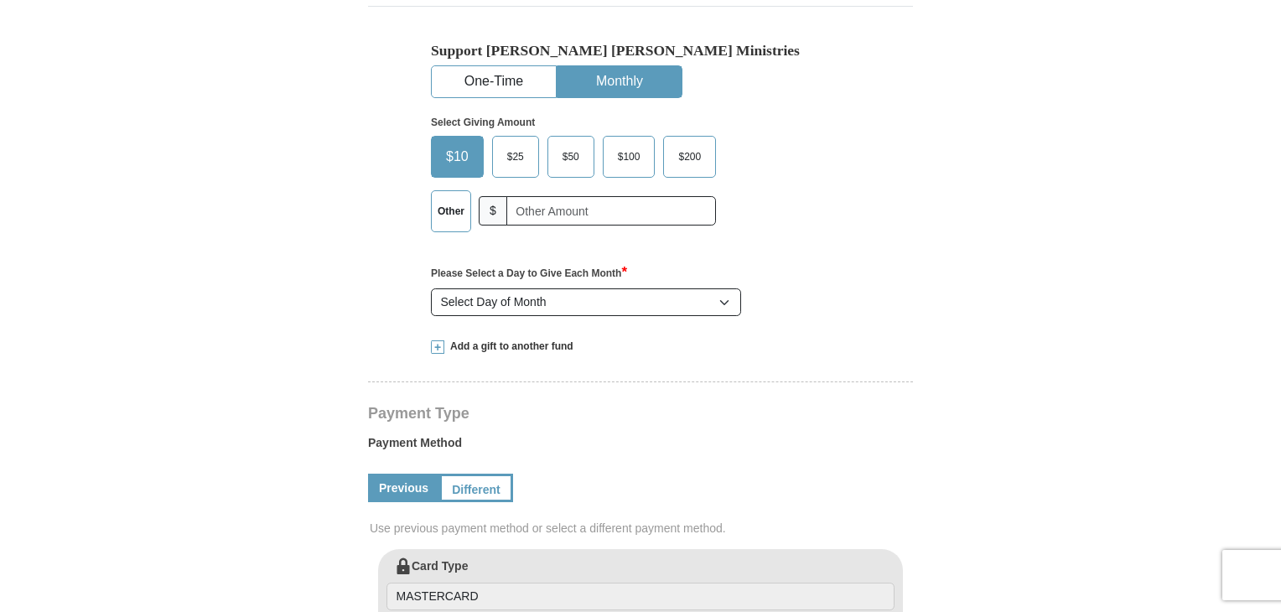
click at [362, 237] on form "[PERSON_NAME] [PERSON_NAME] Ministries Giving Together, we're helping people al…" at bounding box center [640, 580] width 955 height 2018
click at [516, 299] on select "Select Day of Month 1 2 3 4 5 6 7 8 9 10 11 12 13 14 15 16 17 18 19 20 21 22 23…" at bounding box center [586, 302] width 310 height 28
select select "20"
click at [431, 288] on select "Select Day of Month 1 2 3 4 5 6 7 8 9 10 11 12 13 14 15 16 17 18 19 20 21 22 23…" at bounding box center [586, 302] width 310 height 28
click at [324, 344] on form "[PERSON_NAME] [PERSON_NAME] Ministries Giving Together, we're helping people al…" at bounding box center [640, 549] width 955 height 1956
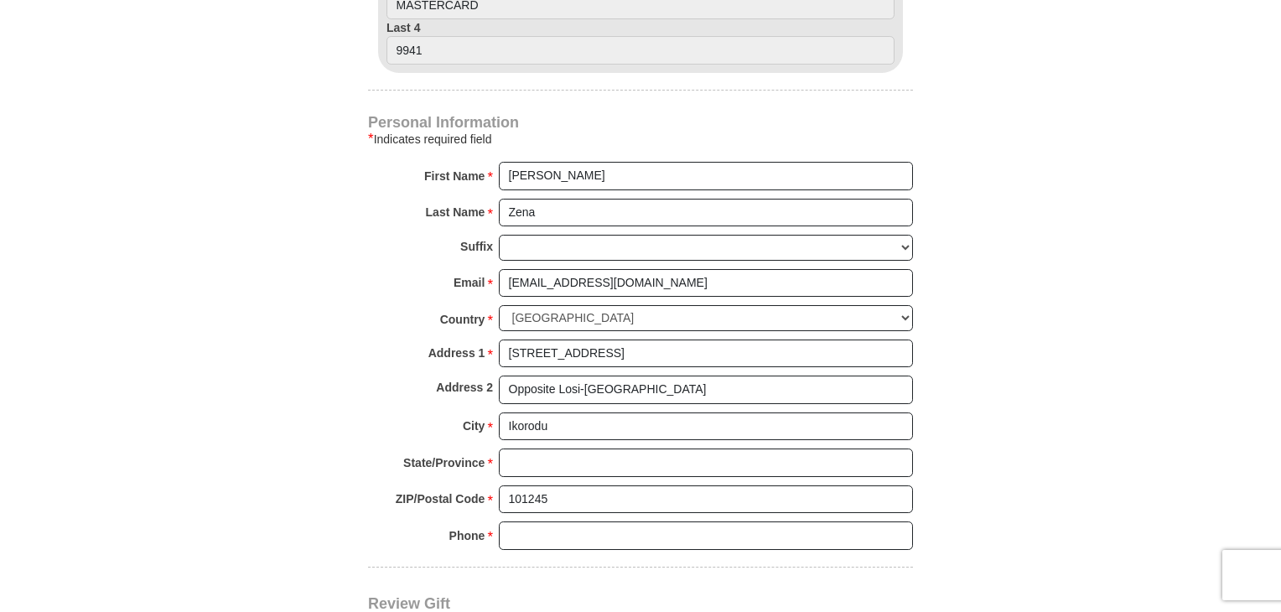
scroll to position [1162, 0]
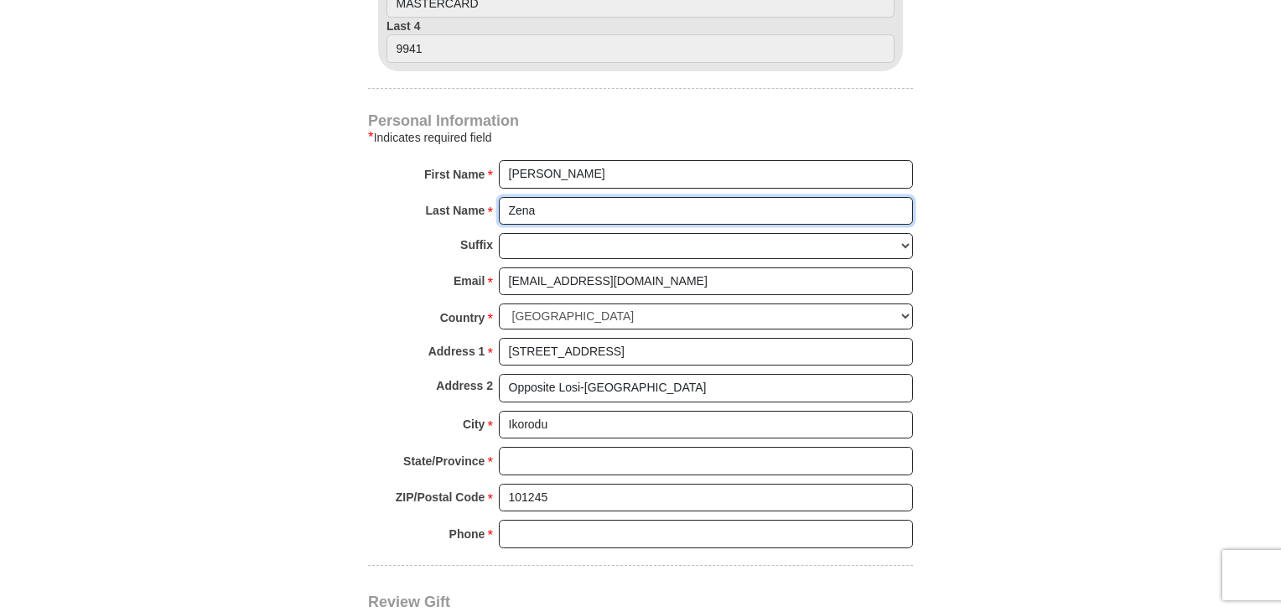
click at [541, 208] on input "Zena" at bounding box center [706, 211] width 414 height 28
type input "Zena-Agbomoba"
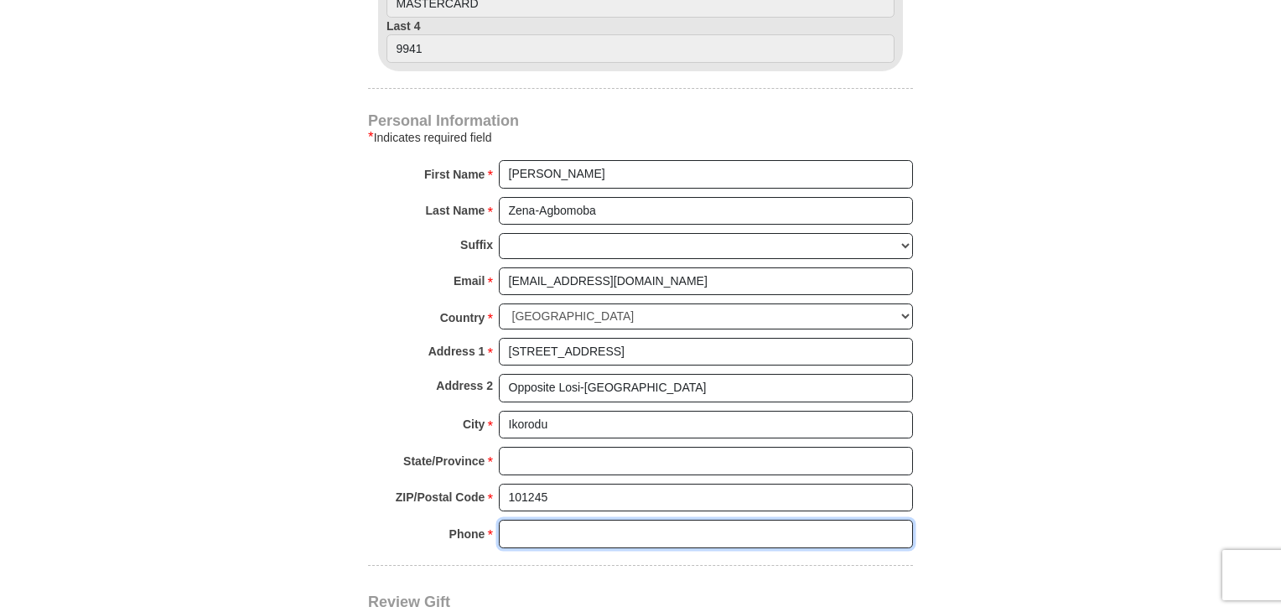
click at [516, 526] on input "Phone * *" at bounding box center [706, 534] width 414 height 28
type input "[PHONE_NUMBER]"
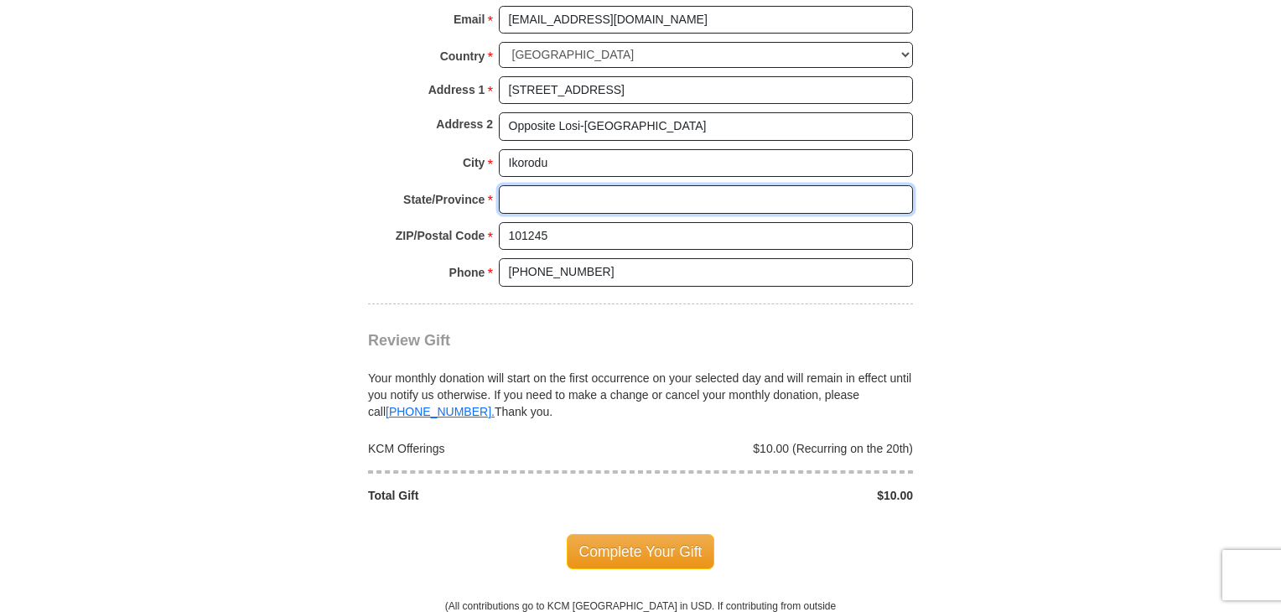
click at [522, 201] on input "State/Province *" at bounding box center [706, 199] width 414 height 28
type input "[GEOGRAPHIC_DATA]"
click at [598, 542] on span "Complete Your Gift" at bounding box center [641, 551] width 148 height 35
